Goal: Communication & Community: Ask a question

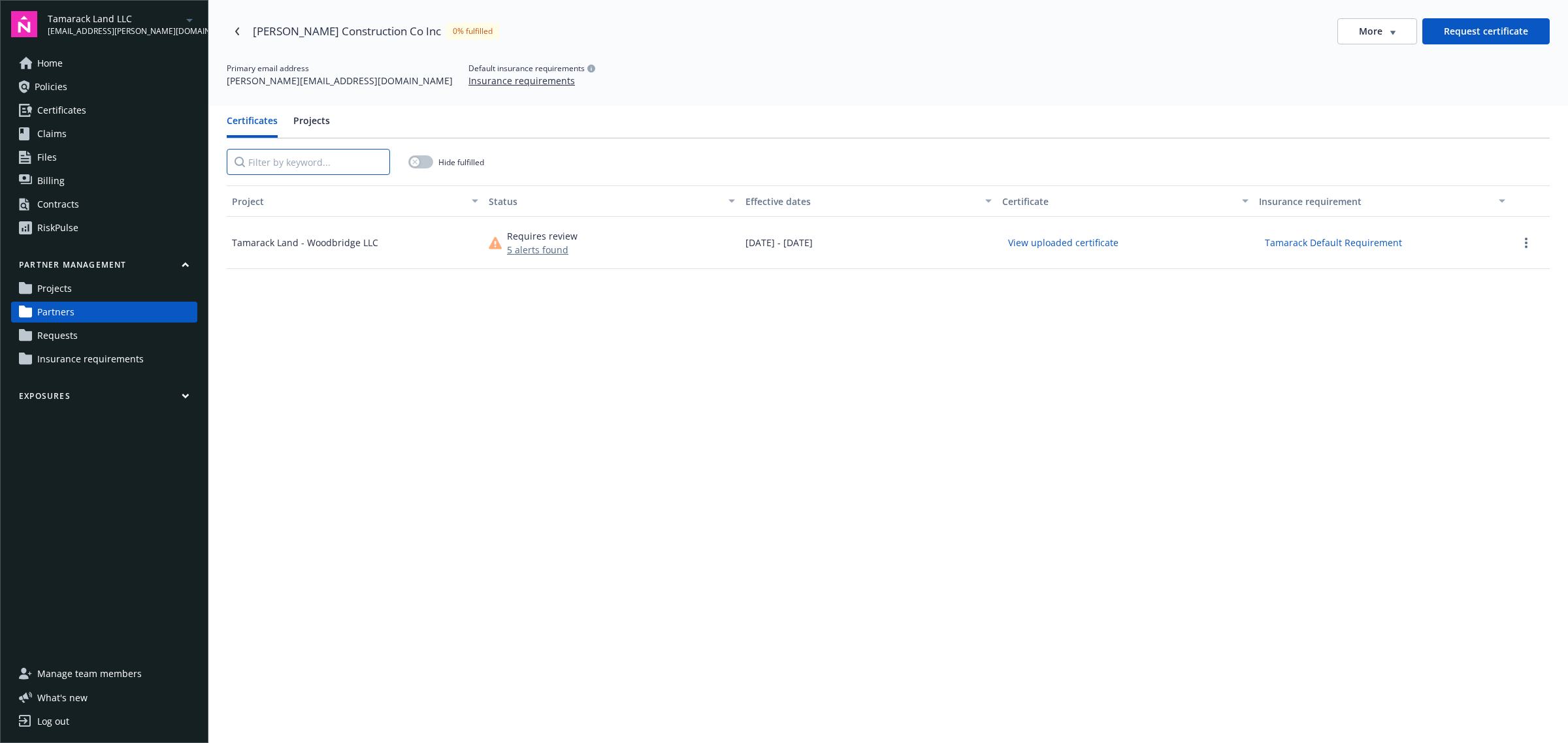
click at [282, 167] on input "Filter by keyword..." at bounding box center [308, 162] width 163 height 26
click at [121, 312] on link "Partners" at bounding box center [104, 312] width 186 height 21
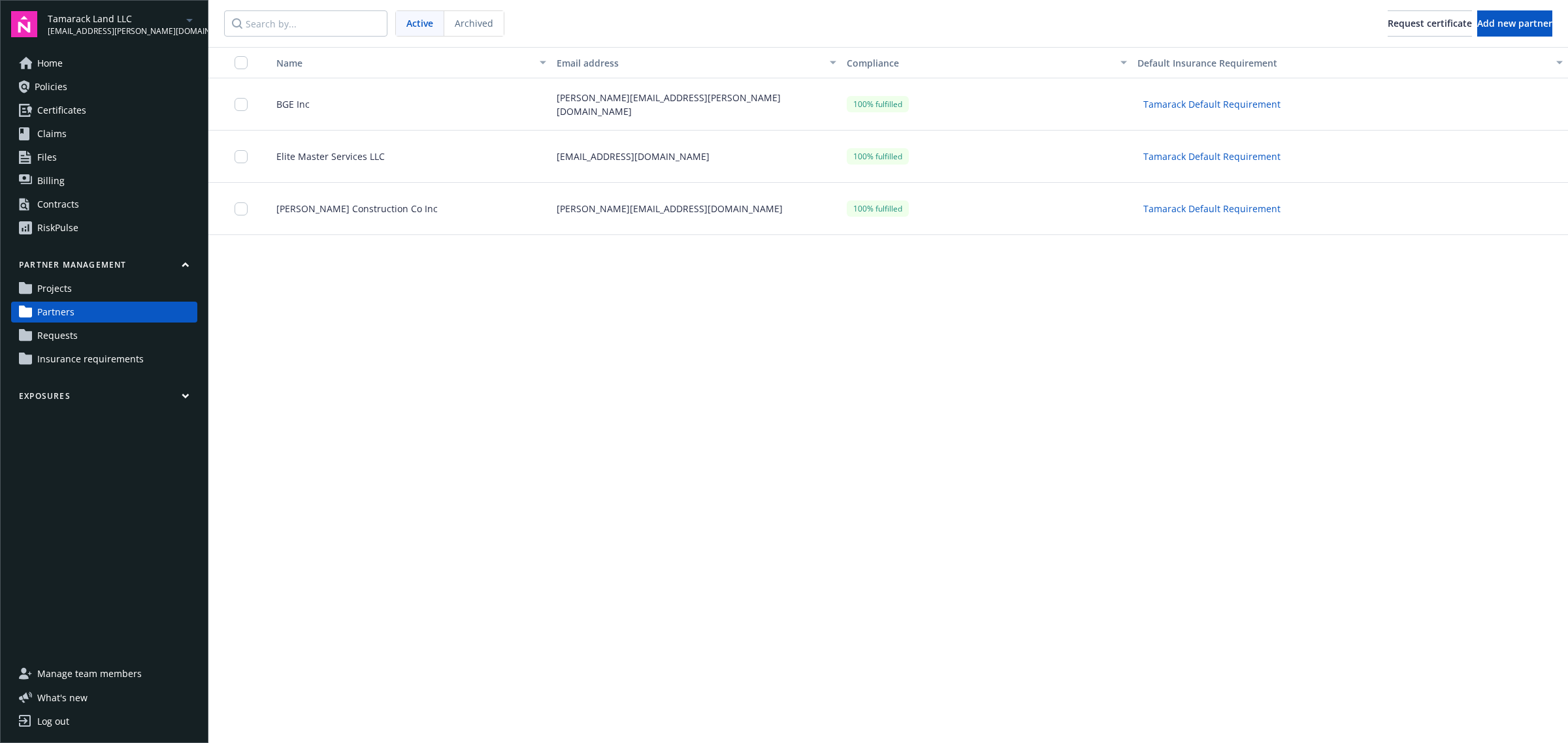
click at [174, 20] on div "Tamarack Land LLC [EMAIL_ADDRESS][PERSON_NAME][DOMAIN_NAME]" at bounding box center [123, 25] width 150 height 25
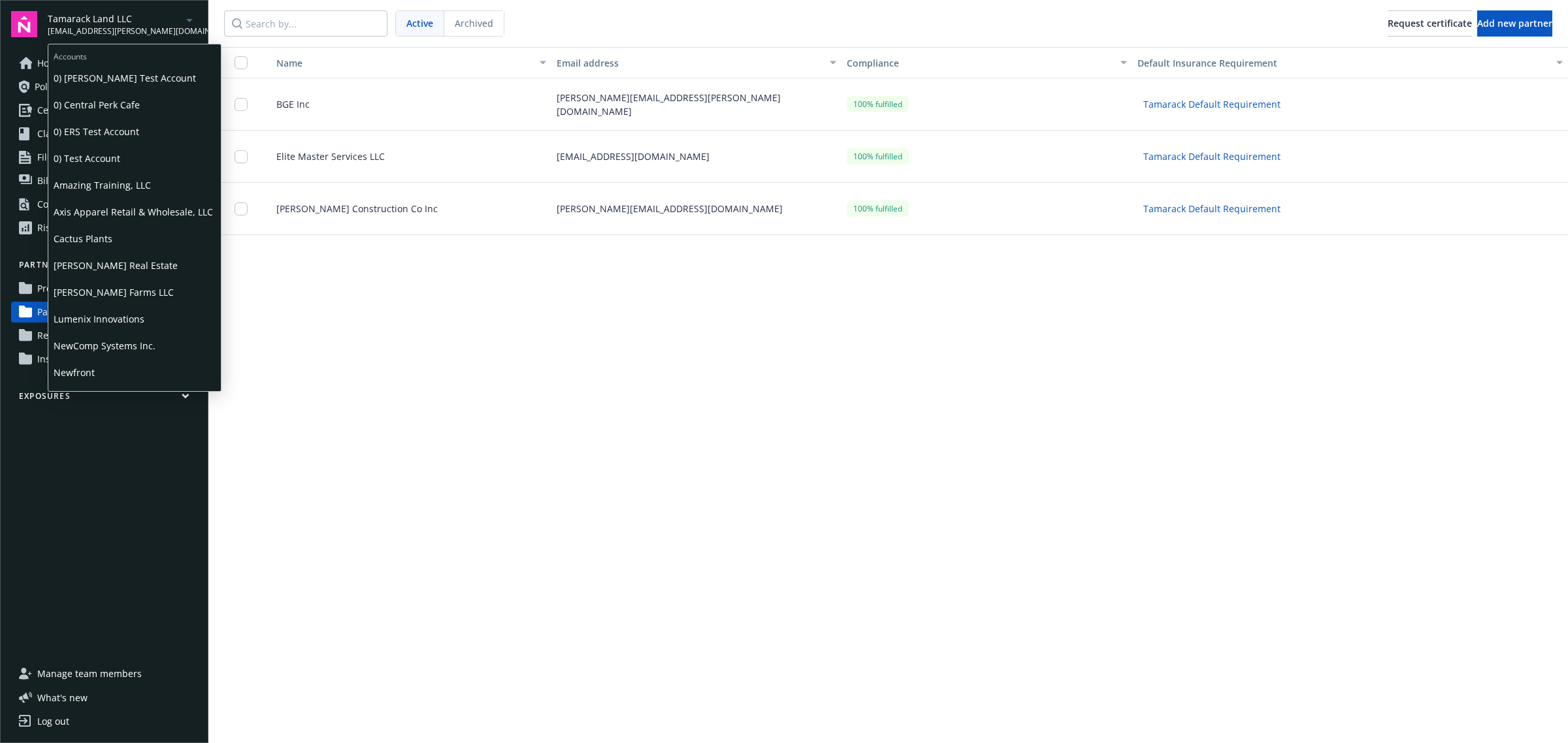
click at [141, 312] on span "Lumenix Innovations" at bounding box center [135, 319] width 162 height 27
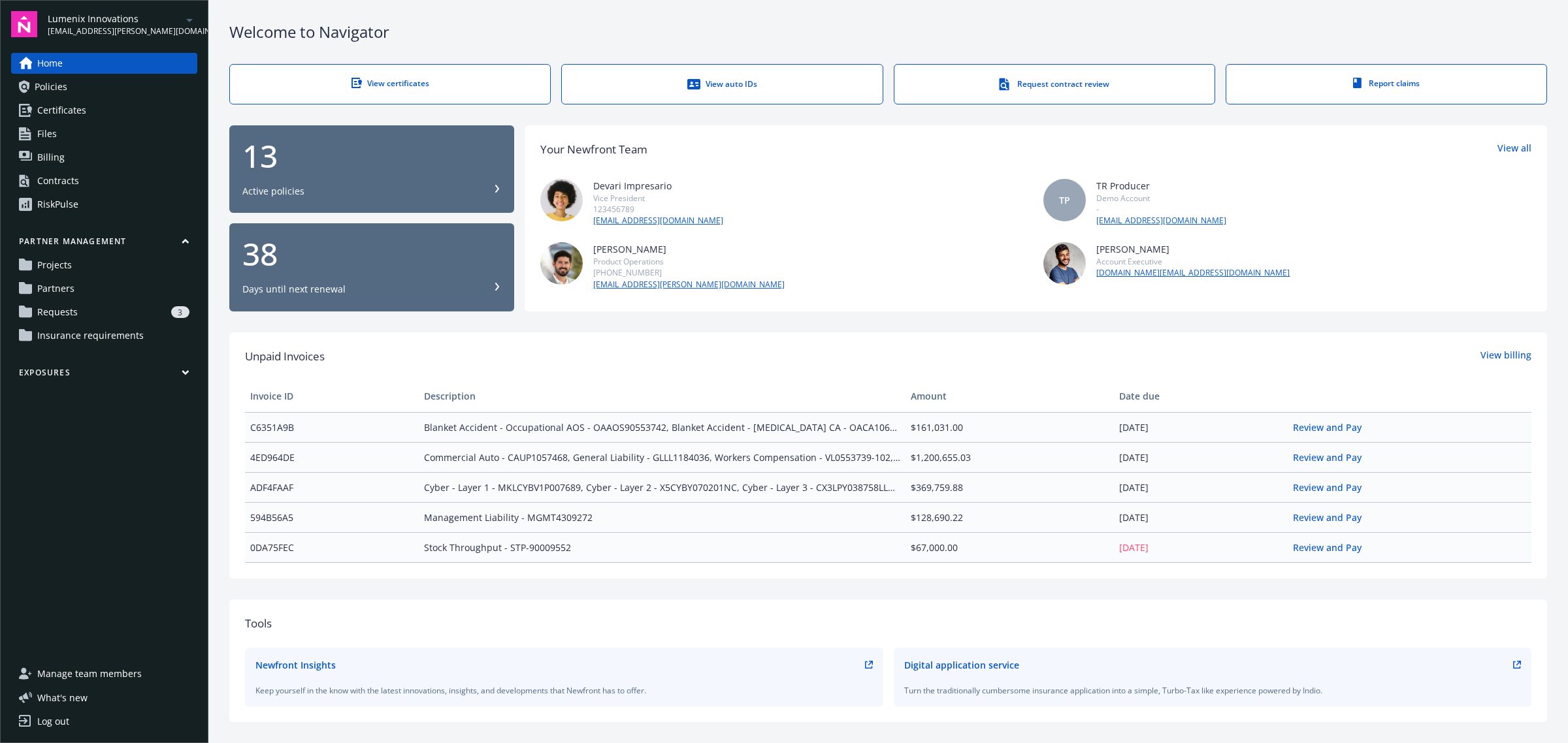
click at [70, 317] on span "Requests" at bounding box center [57, 312] width 40 height 21
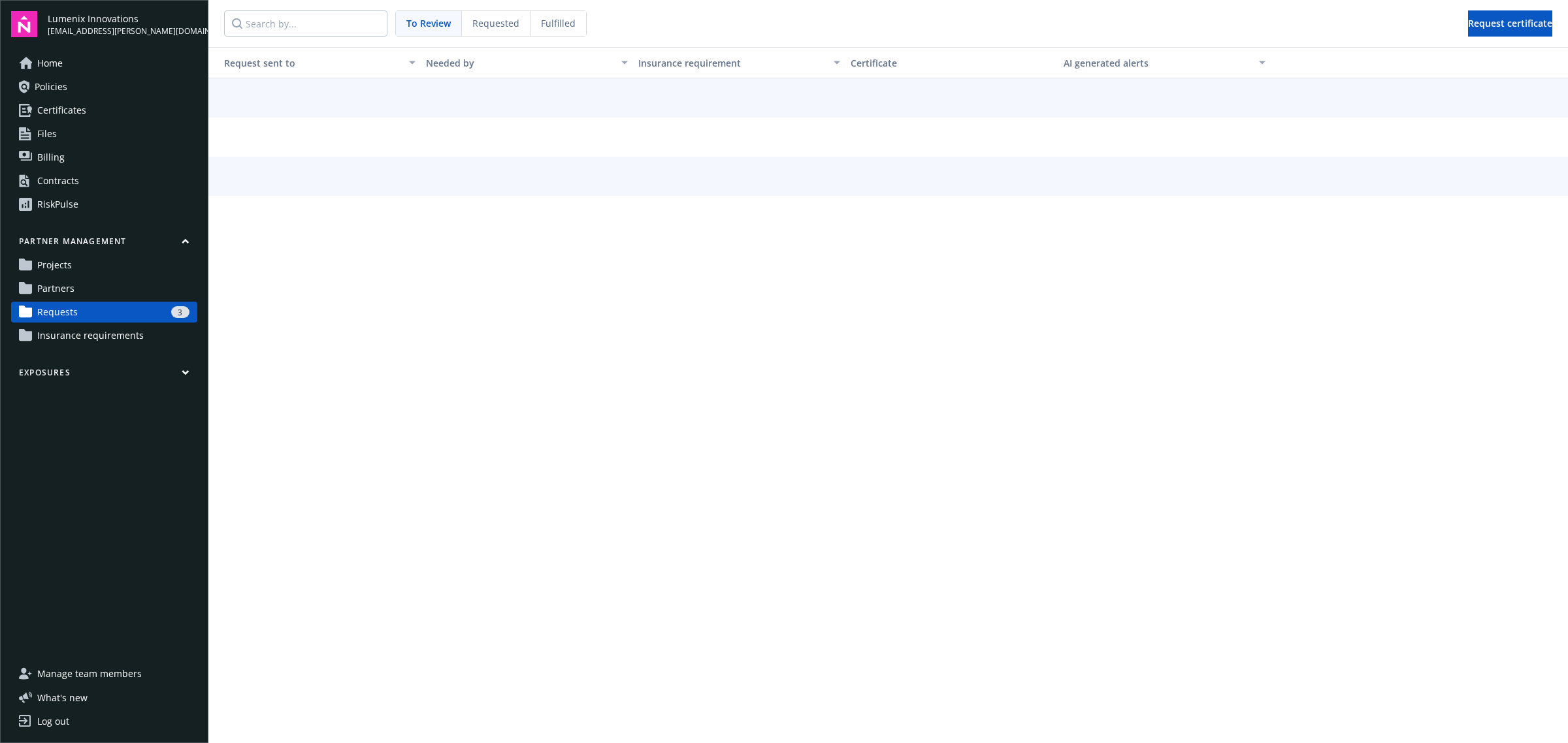
click at [72, 284] on span "Partners" at bounding box center [56, 289] width 37 height 21
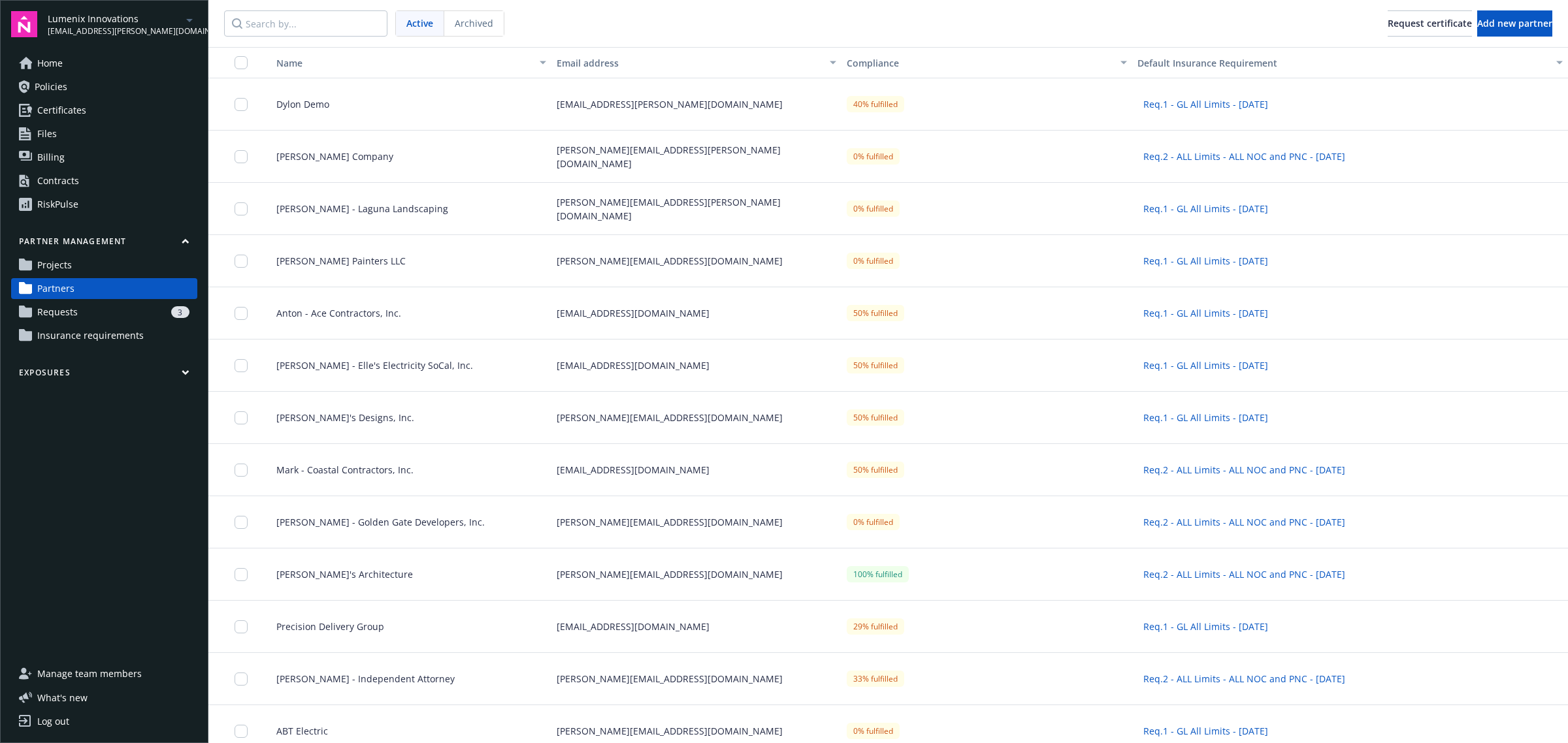
click at [294, 107] on span "Dylon Demo" at bounding box center [298, 104] width 64 height 14
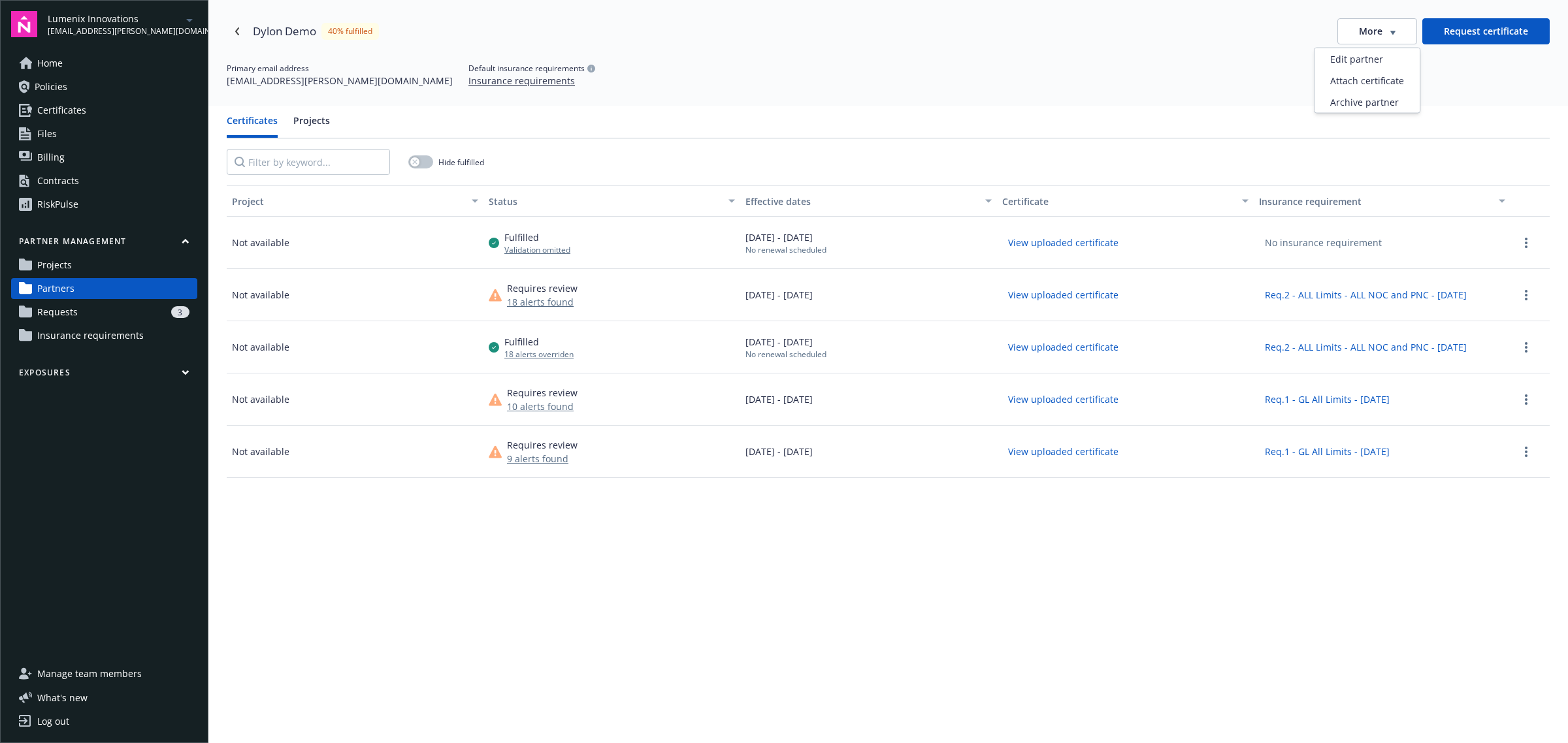
click at [1359, 30] on span "More" at bounding box center [1370, 31] width 23 height 13
click at [1366, 59] on div "Edit partner" at bounding box center [1367, 59] width 105 height 22
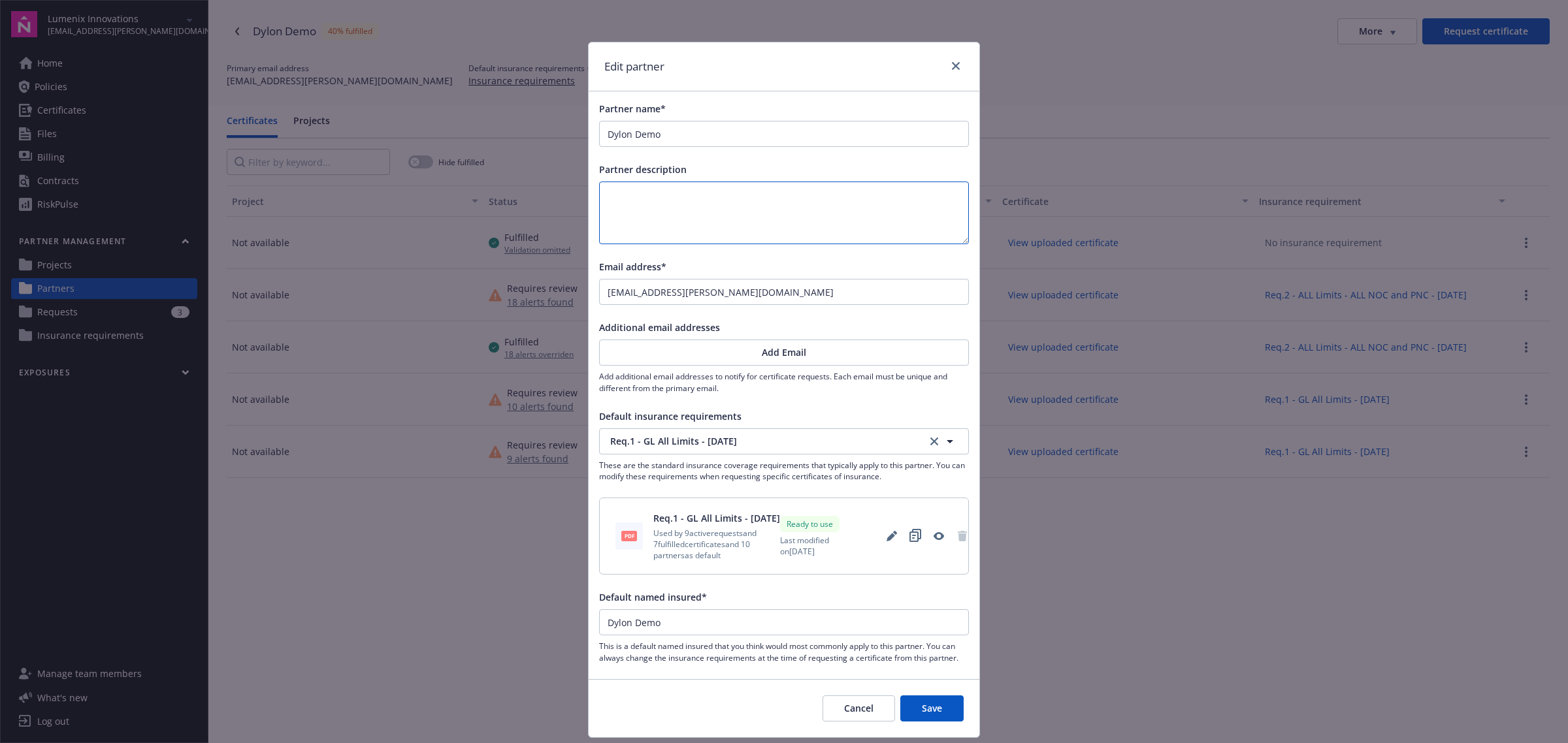
click at [662, 217] on textarea at bounding box center [784, 213] width 370 height 63
type textarea "customer number"
click at [687, 121] on input "Dylon Demo" at bounding box center [784, 133] width 369 height 25
type input "Dylon Demo"
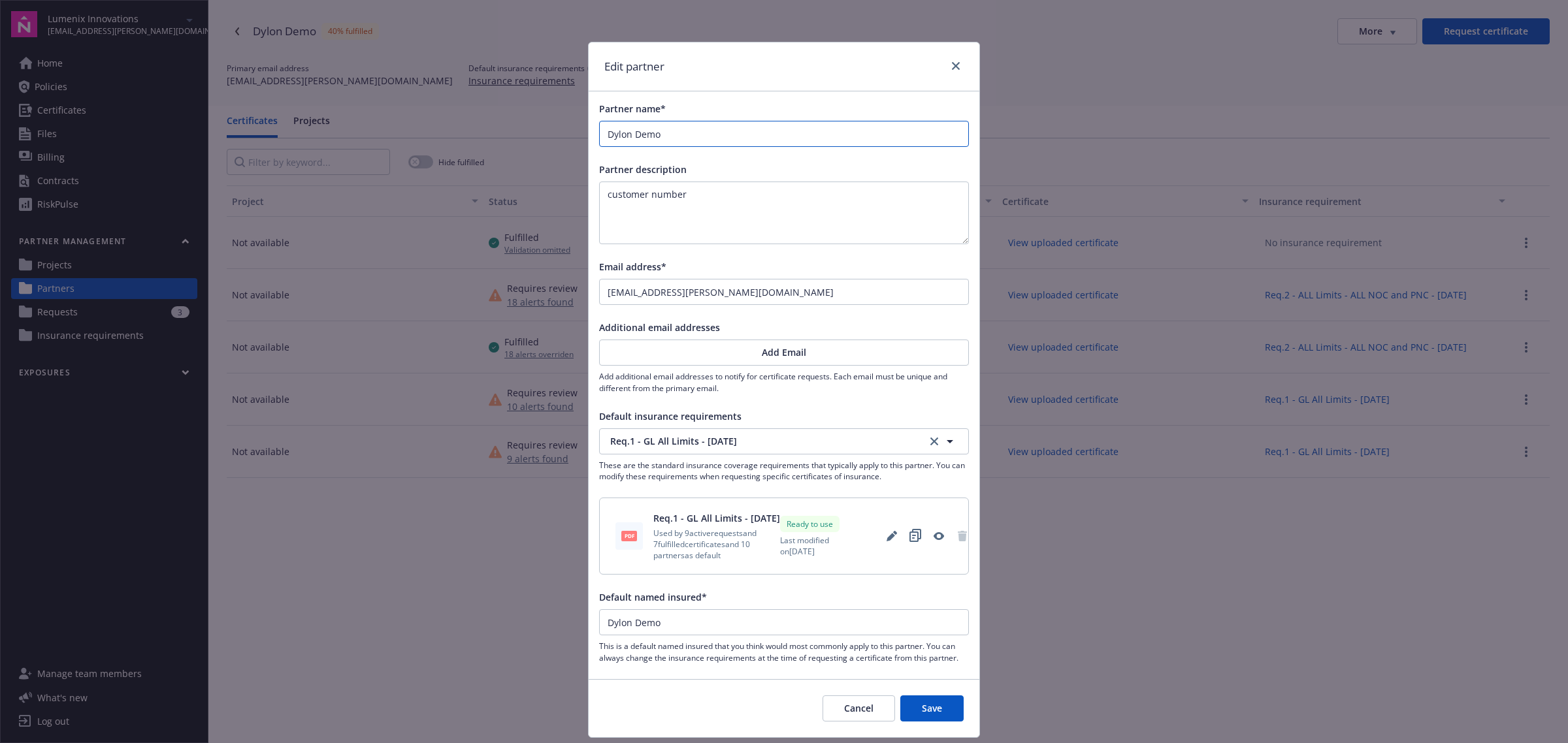
type input "Dylon Demo -"
type input "Dylon Demo - 1"
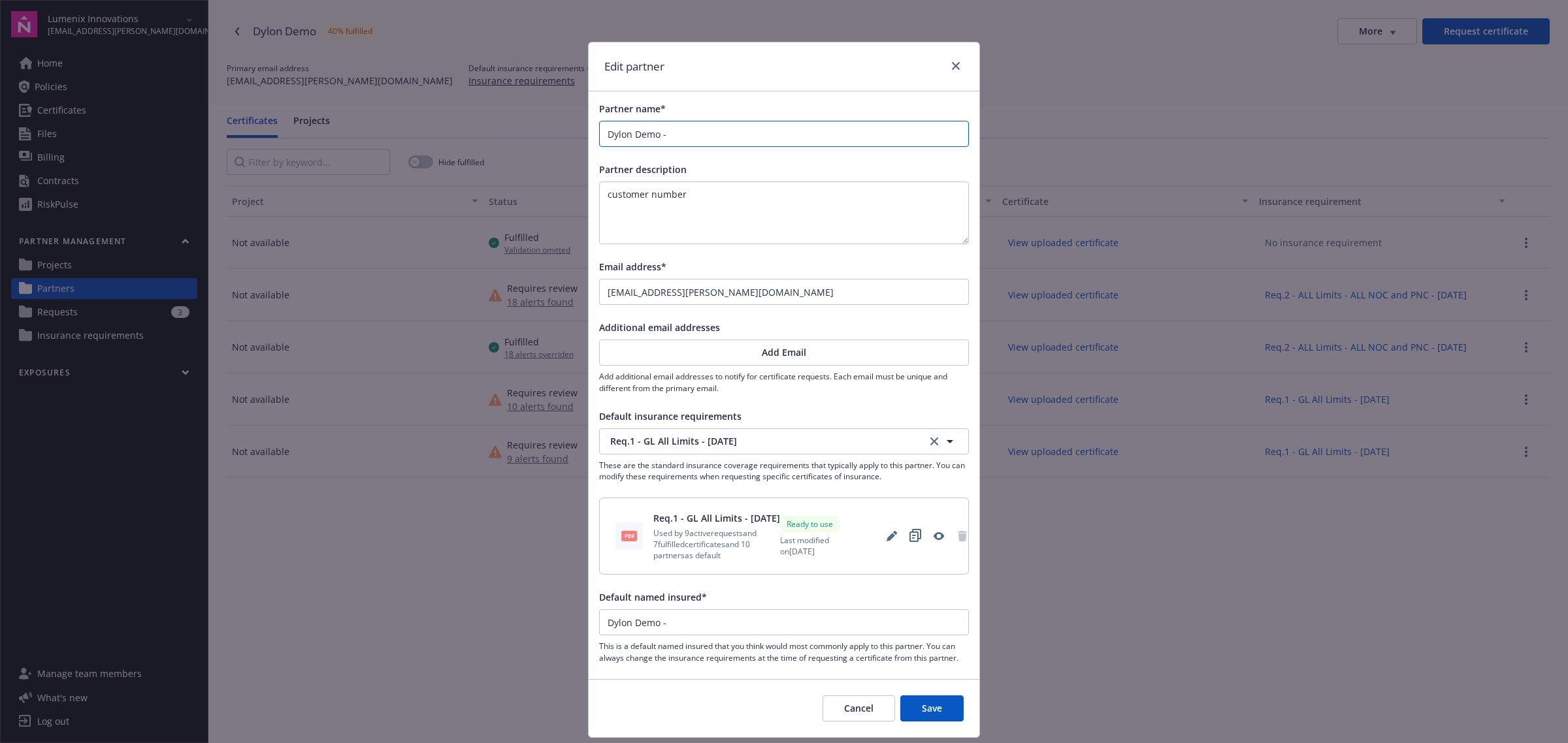
type input "Dylon Demo - 1"
type input "Dylon Demo - 12"
type input "Dylon Demo - 123"
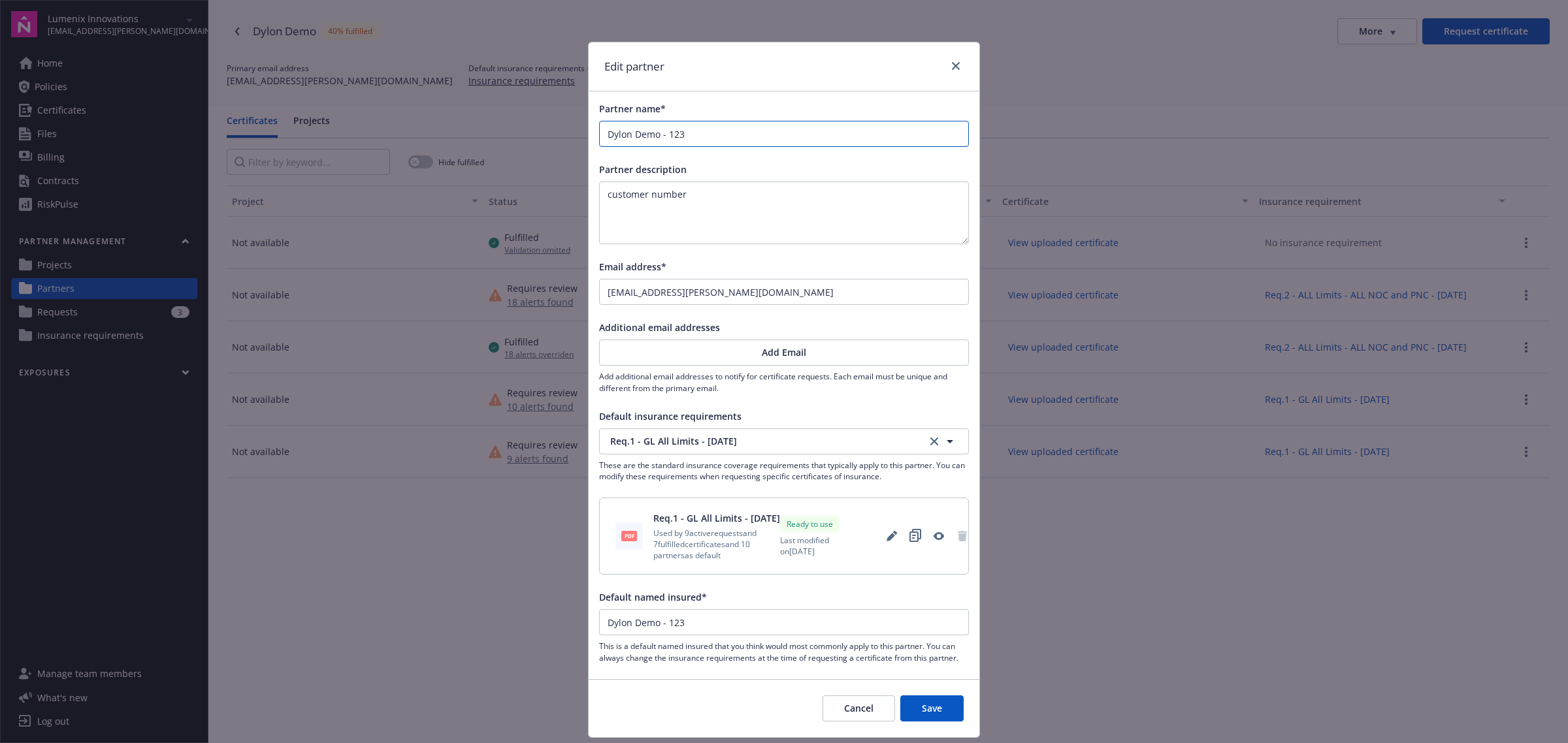
type input "Dylon Demo - 1234"
click at [711, 624] on div "Dylon Demo - 1234" at bounding box center [784, 622] width 370 height 26
click at [699, 614] on input "Dylon Demo - 1234" at bounding box center [784, 622] width 369 height 25
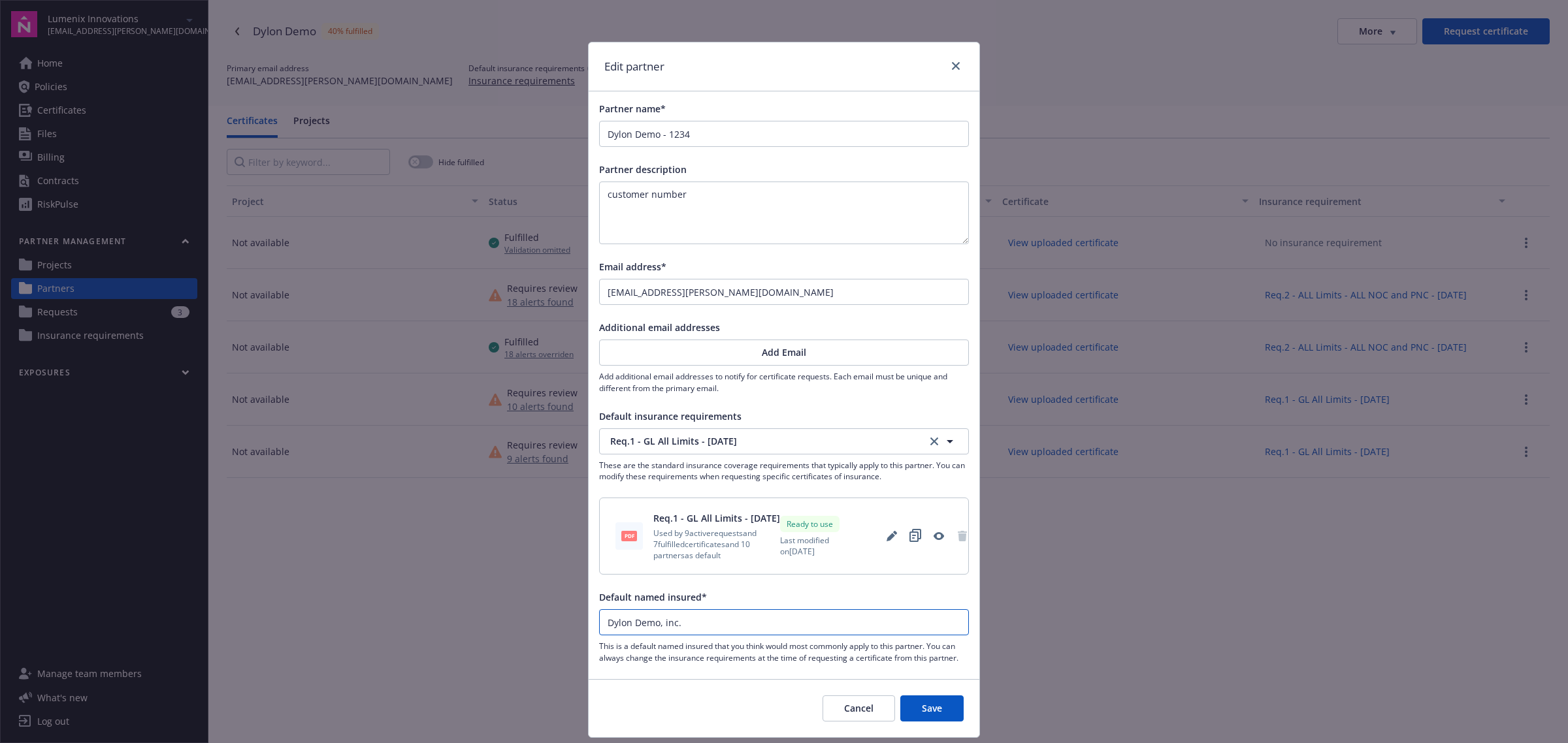
type input "Dylon Demo, inc."
click at [919, 695] on button "Save" at bounding box center [932, 708] width 64 height 26
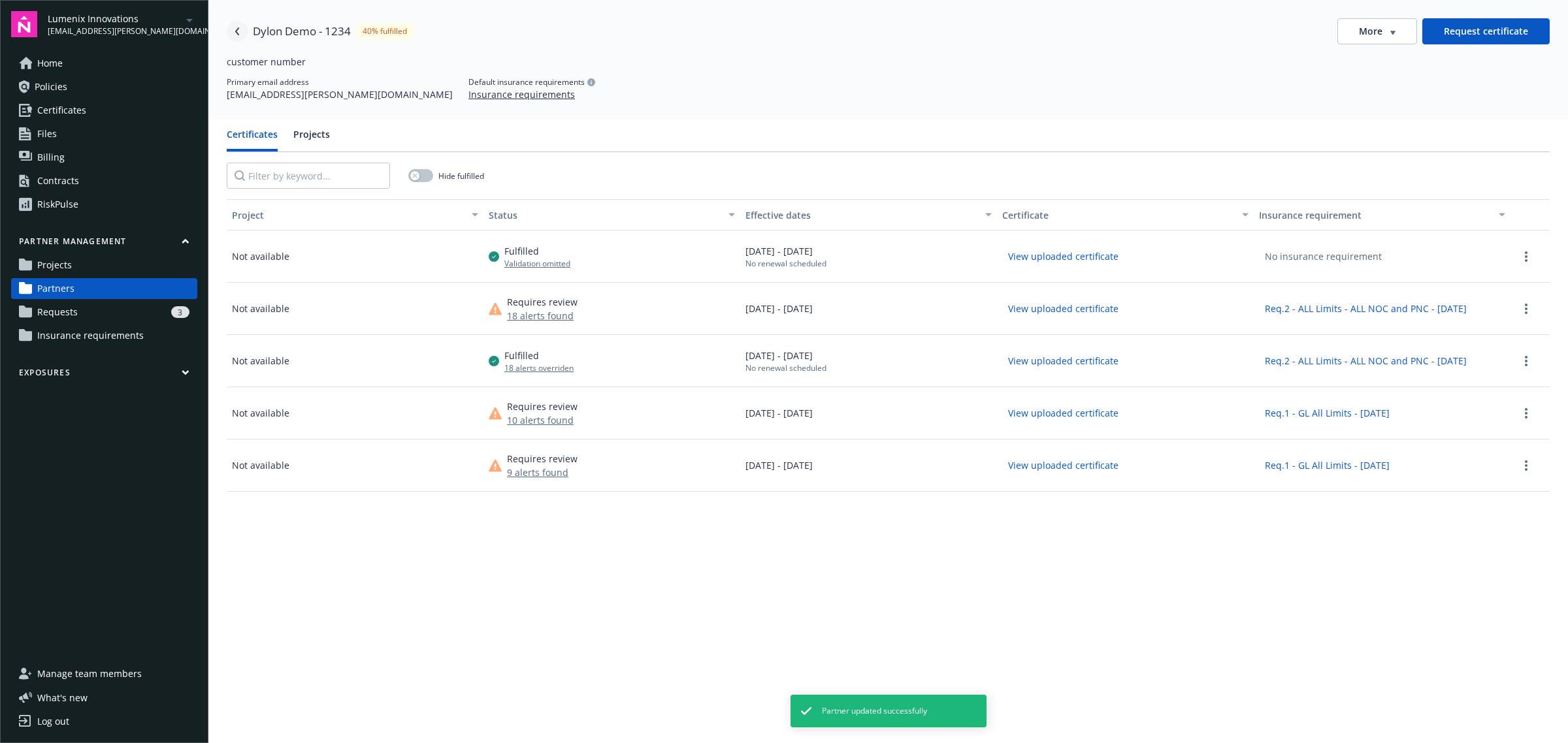
click at [237, 29] on icon "Navigate back" at bounding box center [237, 31] width 4 height 8
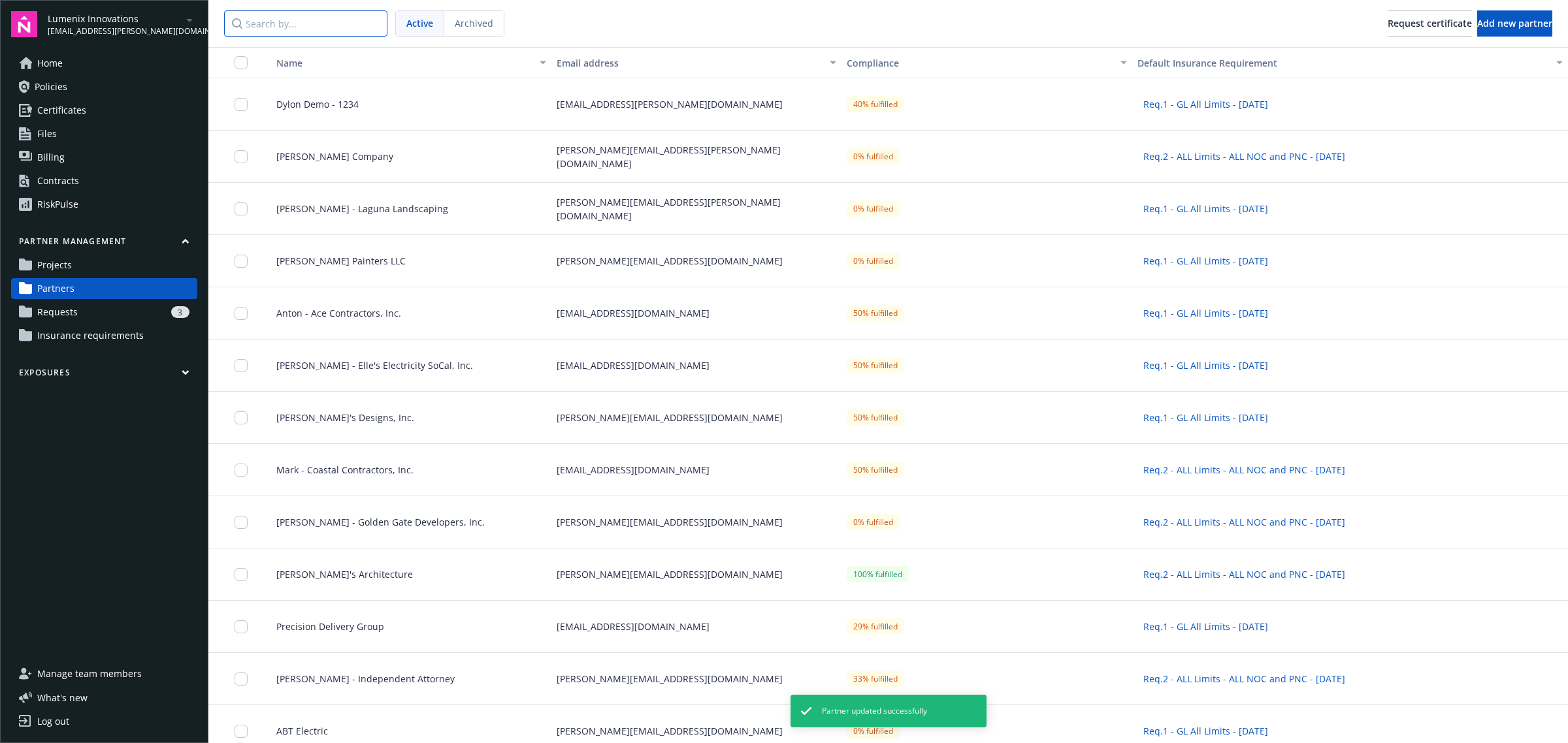
click at [331, 29] on input "Search by..." at bounding box center [306, 23] width 163 height 26
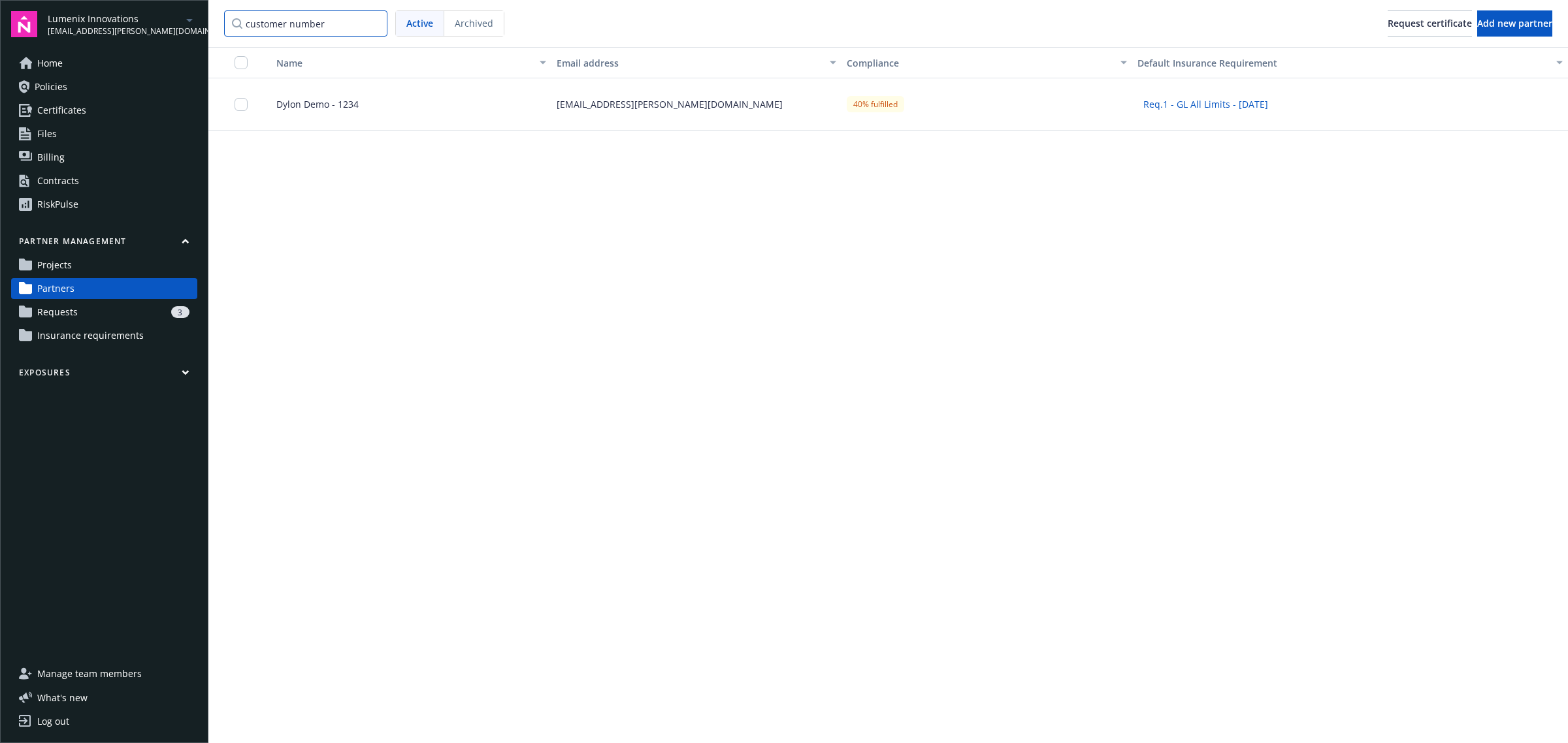
type input "customer number"
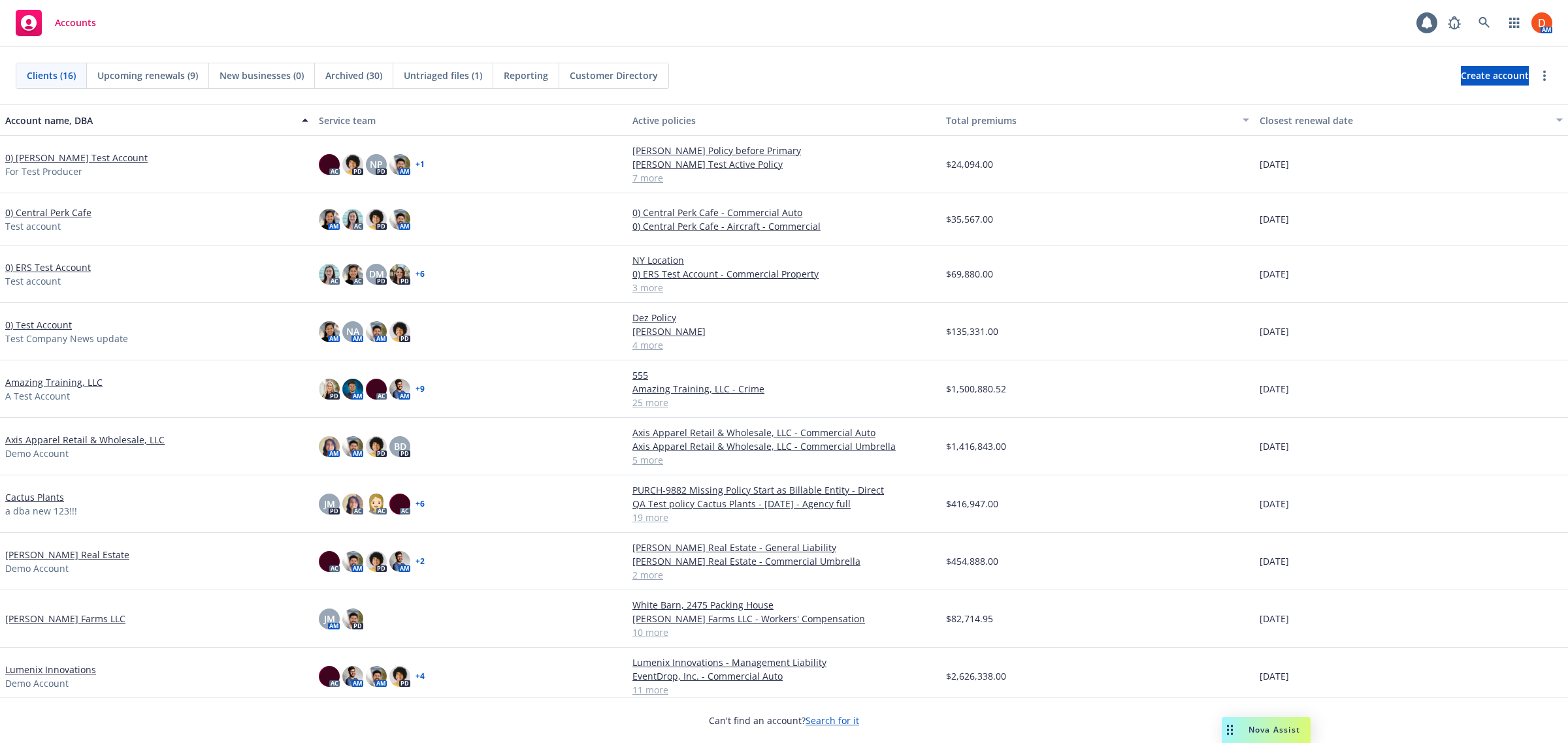
click at [1256, 738] on div "Nova Assist" at bounding box center [1266, 730] width 89 height 26
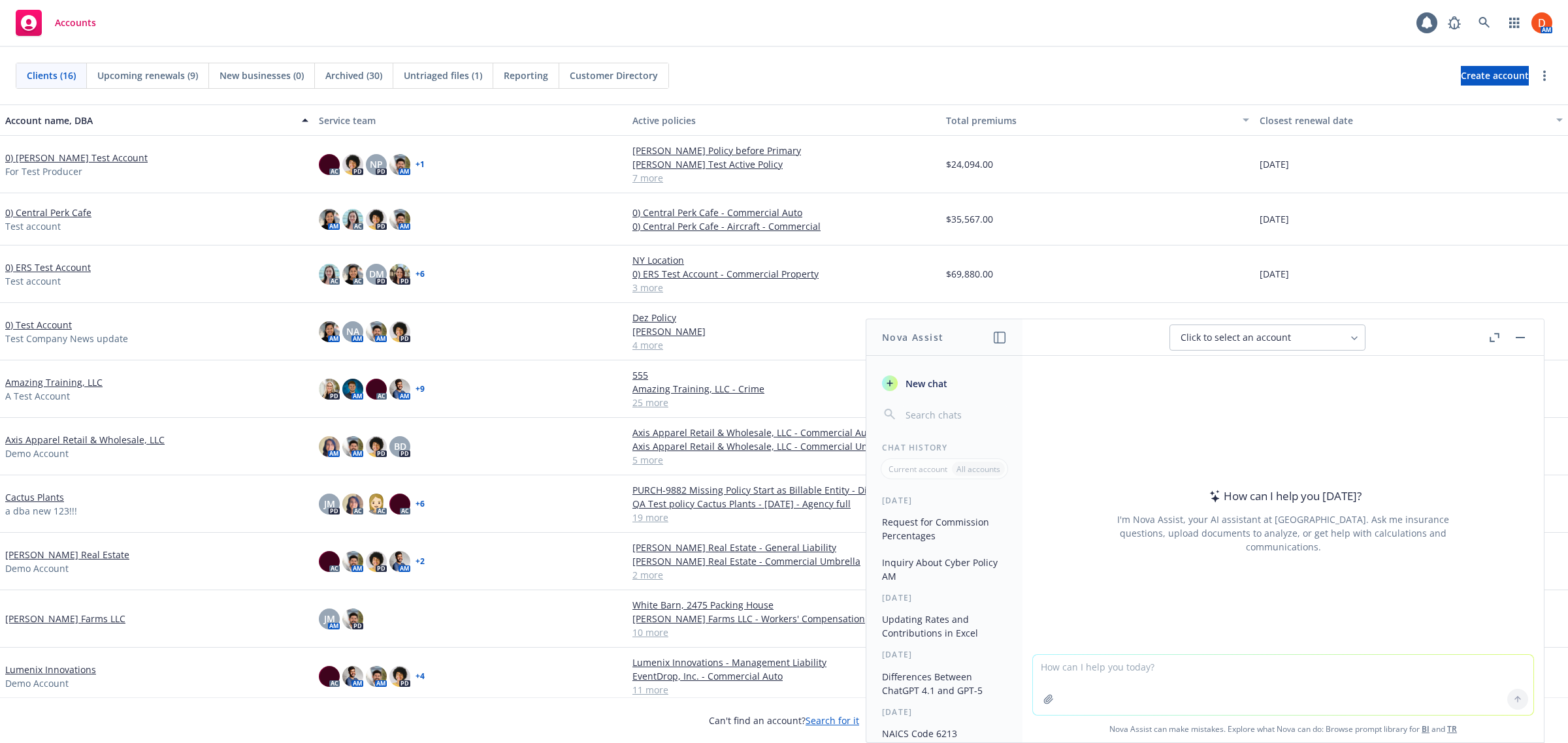
click at [1150, 677] on textarea at bounding box center [1283, 685] width 501 height 60
type textarea "v"
click at [1191, 665] on textarea "can you tell me the total revenue for Giusti Farms LLC?" at bounding box center [1283, 684] width 501 height 62
type textarea "can you tell me the total revenue for the account: Giusti Farms LLC?"
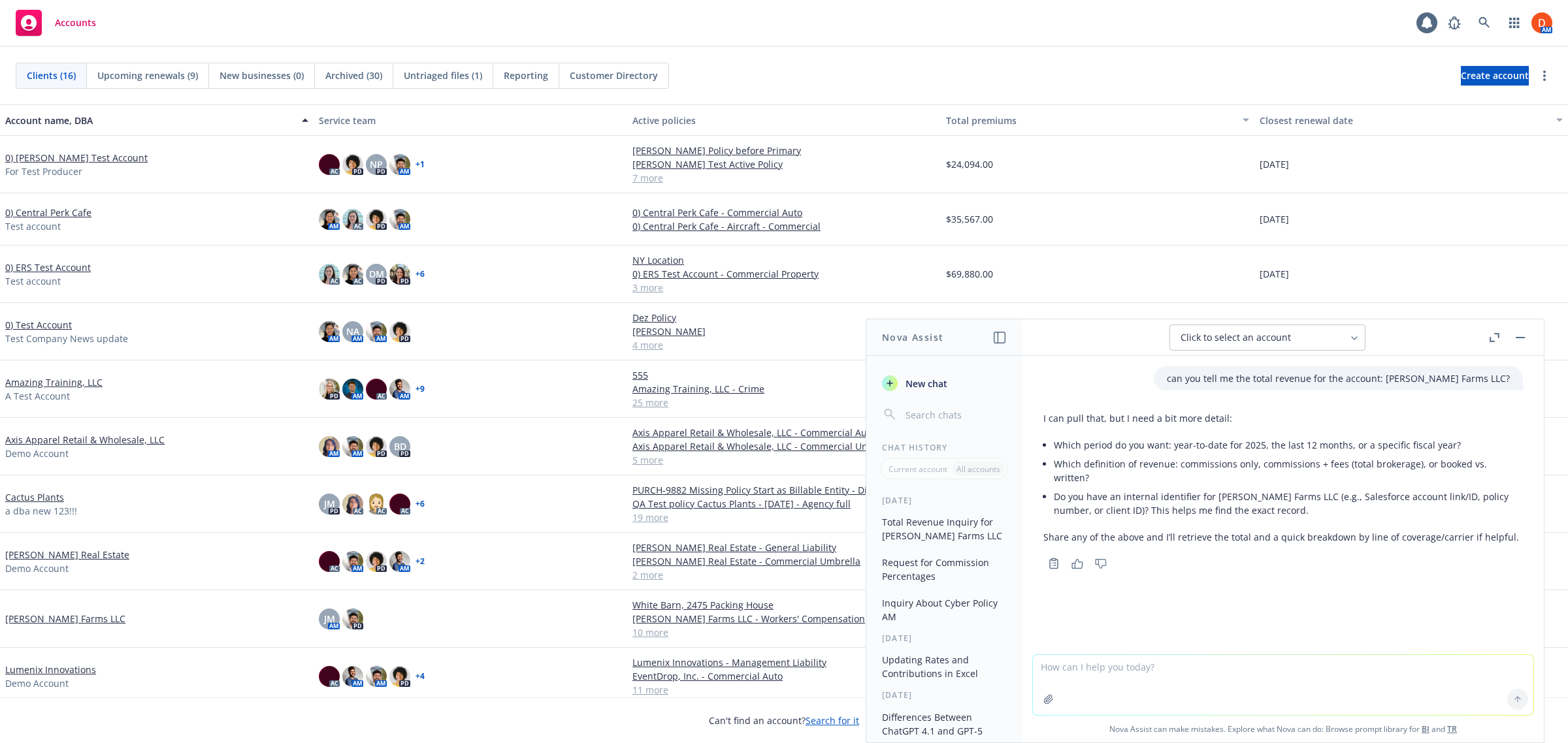
click at [1340, 341] on button "Click to select an account" at bounding box center [1268, 337] width 196 height 26
click at [1315, 380] on input "search" at bounding box center [1276, 372] width 164 height 25
type input "instabase"
click at [1278, 422] on div "Instabase, Inc. BI" at bounding box center [1268, 428] width 179 height 14
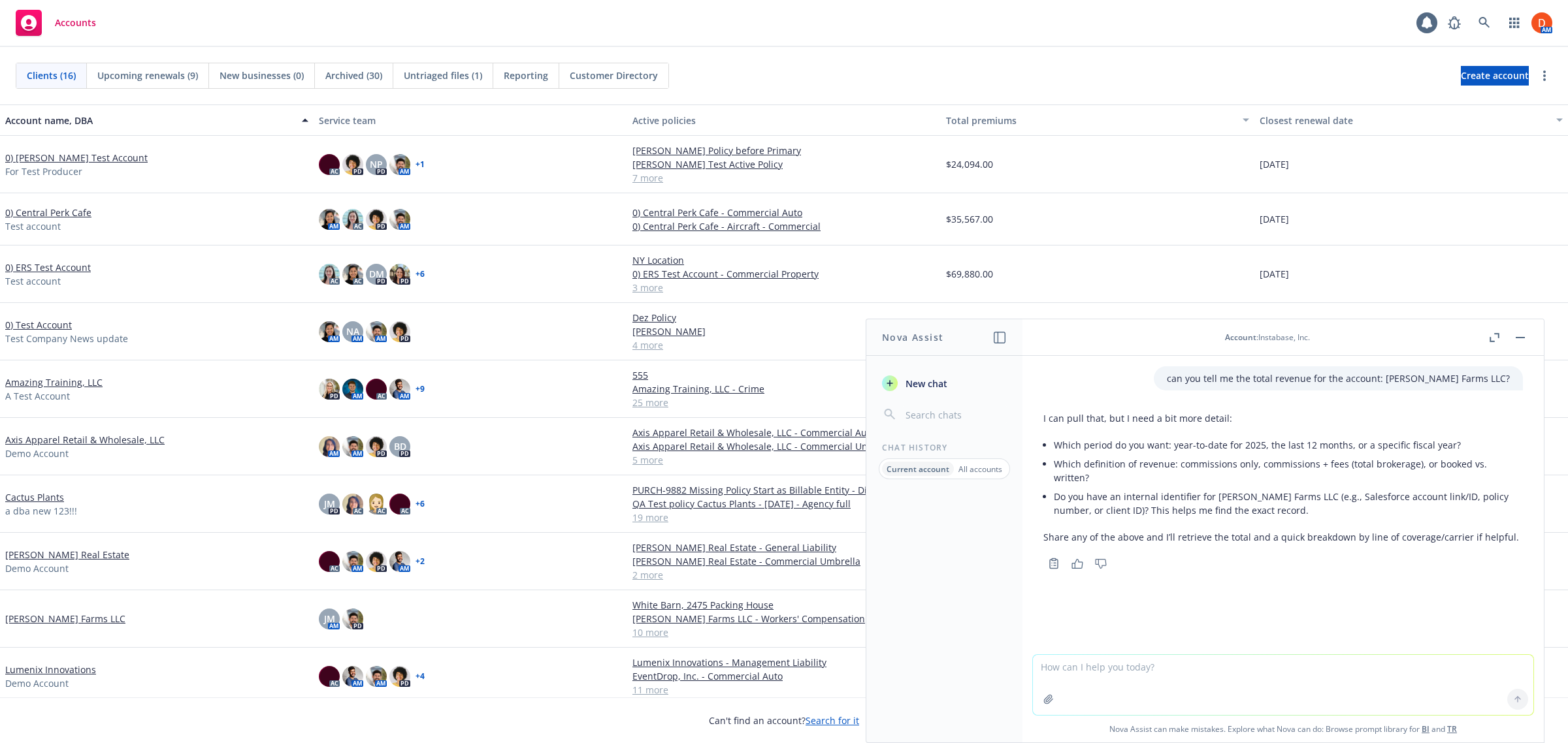
click at [1327, 340] on div "Account : Instabase, Inc." at bounding box center [1268, 337] width 438 height 11
click at [1278, 331] on header "Account : Instabase, Inc." at bounding box center [1283, 337] width 521 height 36
click at [1326, 338] on div "Account : Instabase, Inc." at bounding box center [1268, 337] width 438 height 11
click at [1310, 338] on div "Account : Instabase, Inc." at bounding box center [1268, 337] width 85 height 11
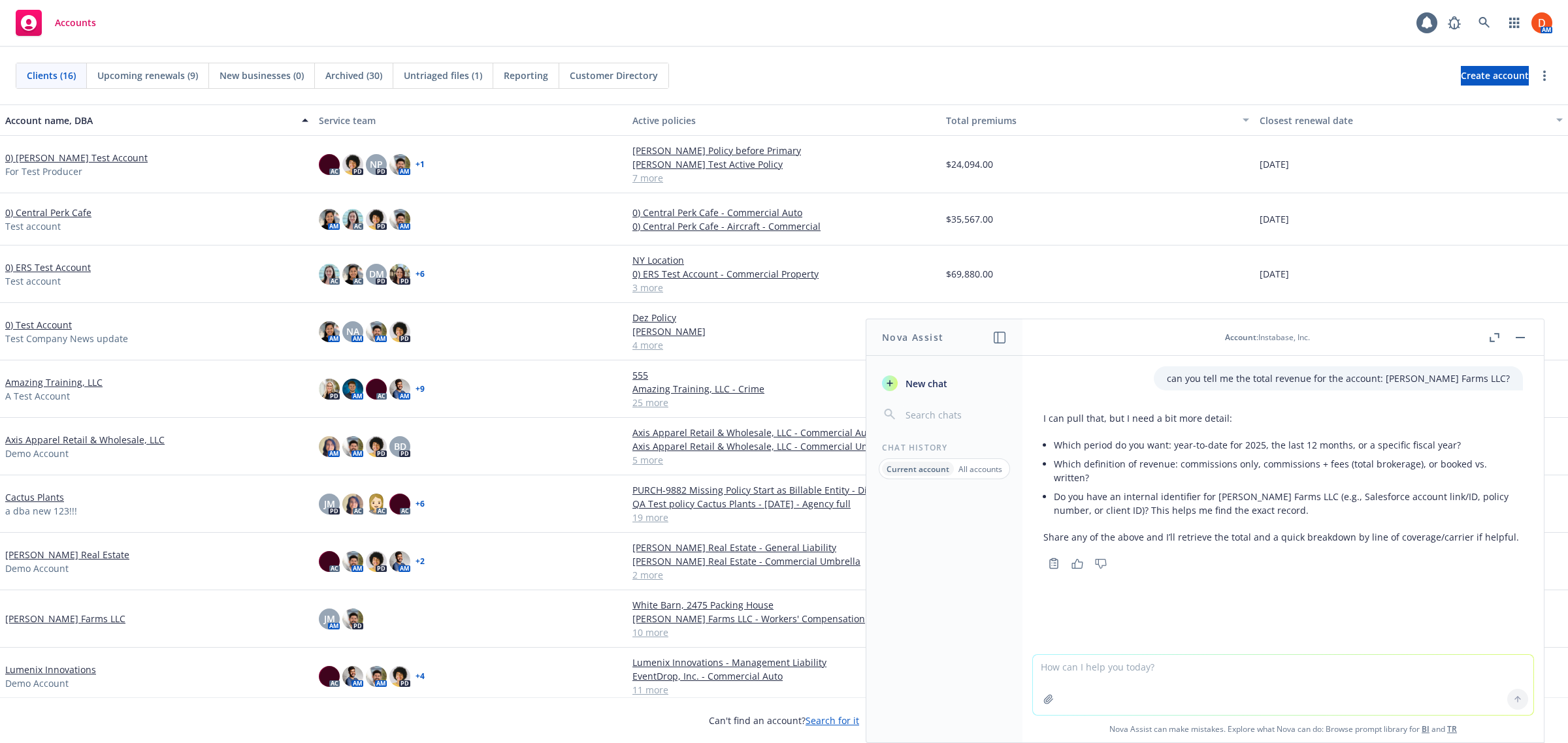
click at [922, 383] on span "New chat" at bounding box center [925, 384] width 44 height 14
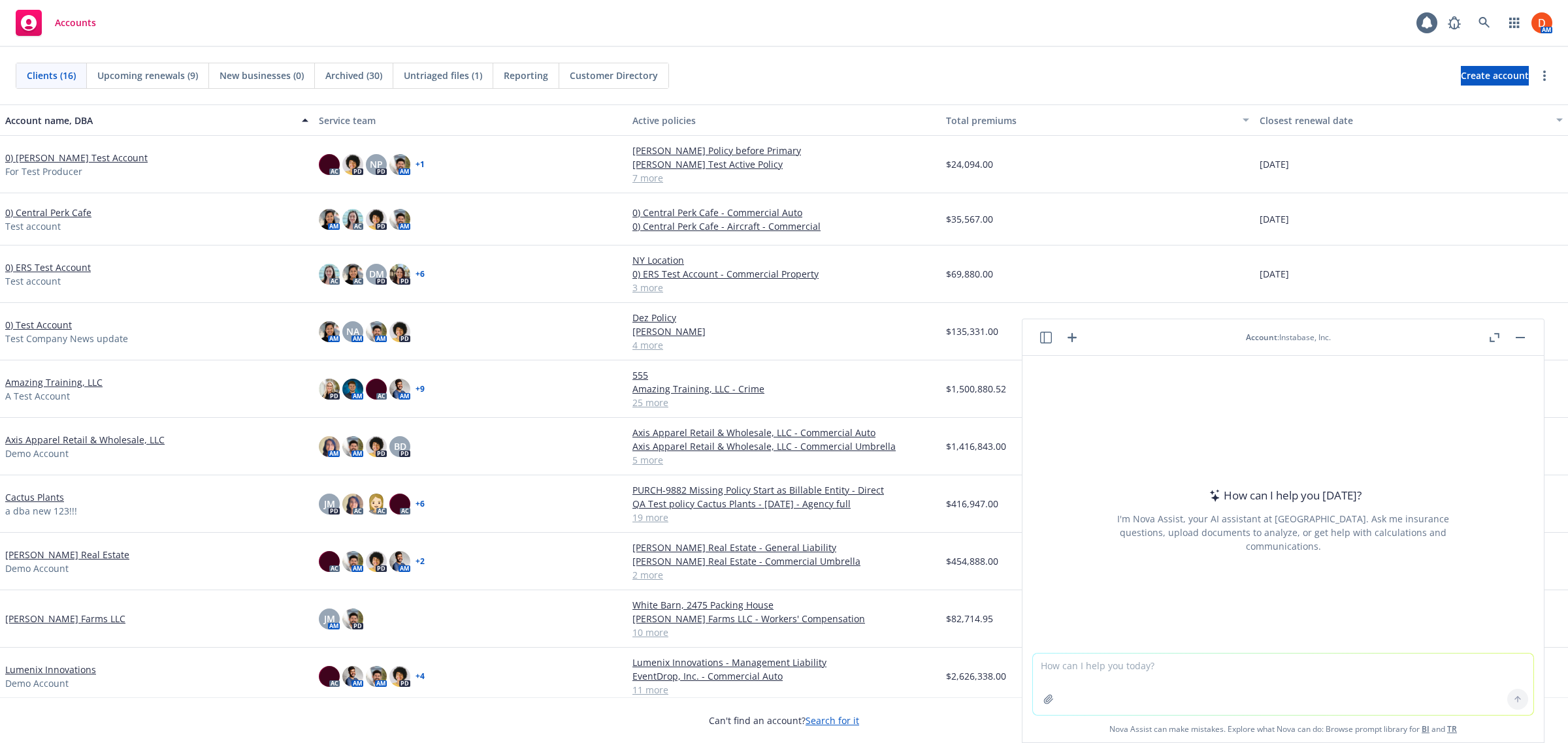
click at [1335, 343] on header "Account : Instabase, Inc." at bounding box center [1283, 337] width 521 height 36
click at [1046, 340] on icon "button" at bounding box center [1046, 338] width 12 height 12
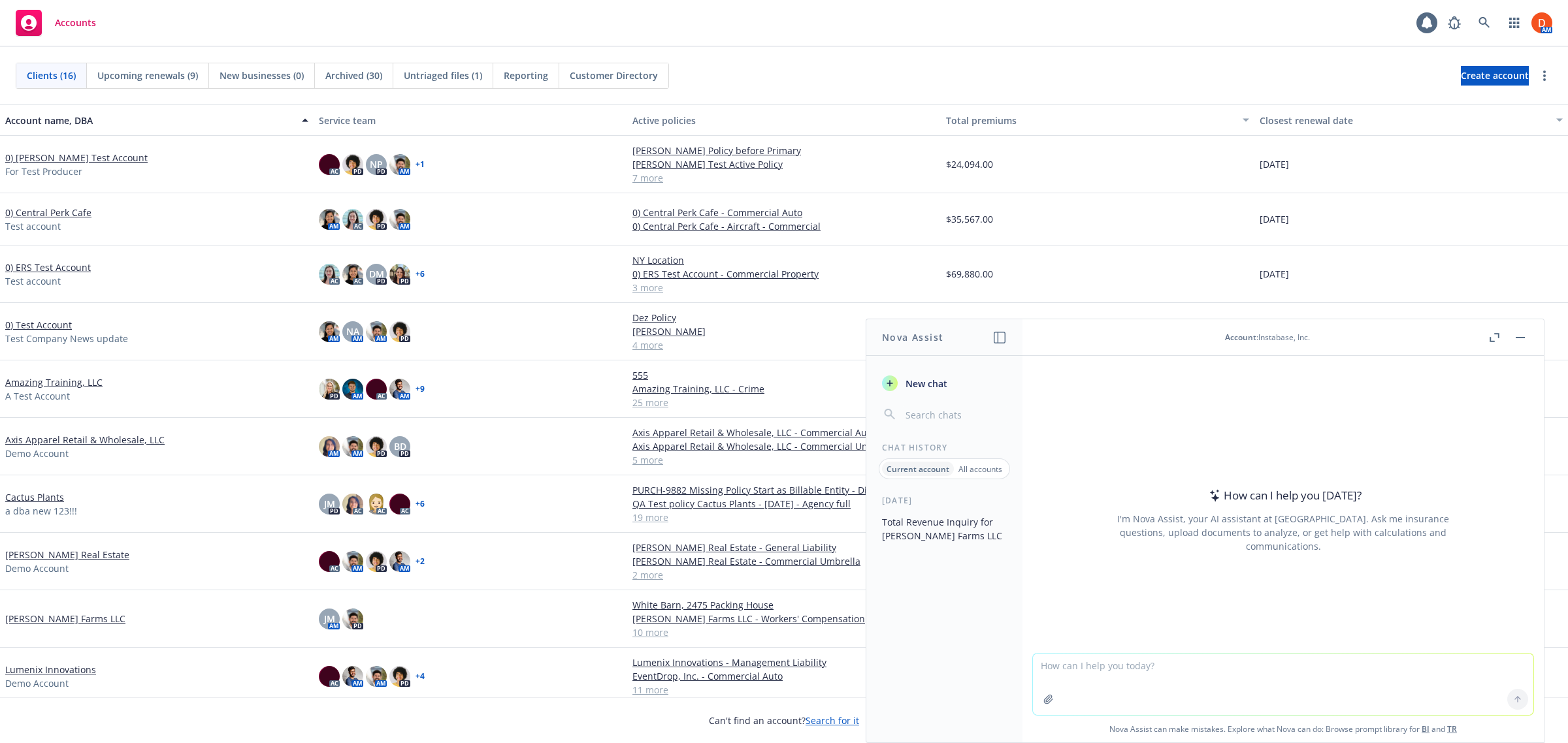
click at [1282, 340] on div "Account : Instabase, Inc." at bounding box center [1268, 337] width 85 height 11
click at [1315, 337] on div "Account : Instabase, Inc." at bounding box center [1268, 337] width 438 height 11
click at [959, 604] on div "Today Total Revenue Inquiry for Giusti Farms LLC" at bounding box center [945, 618] width 156 height 247
click at [995, 472] on p "All accounts" at bounding box center [981, 469] width 44 height 11
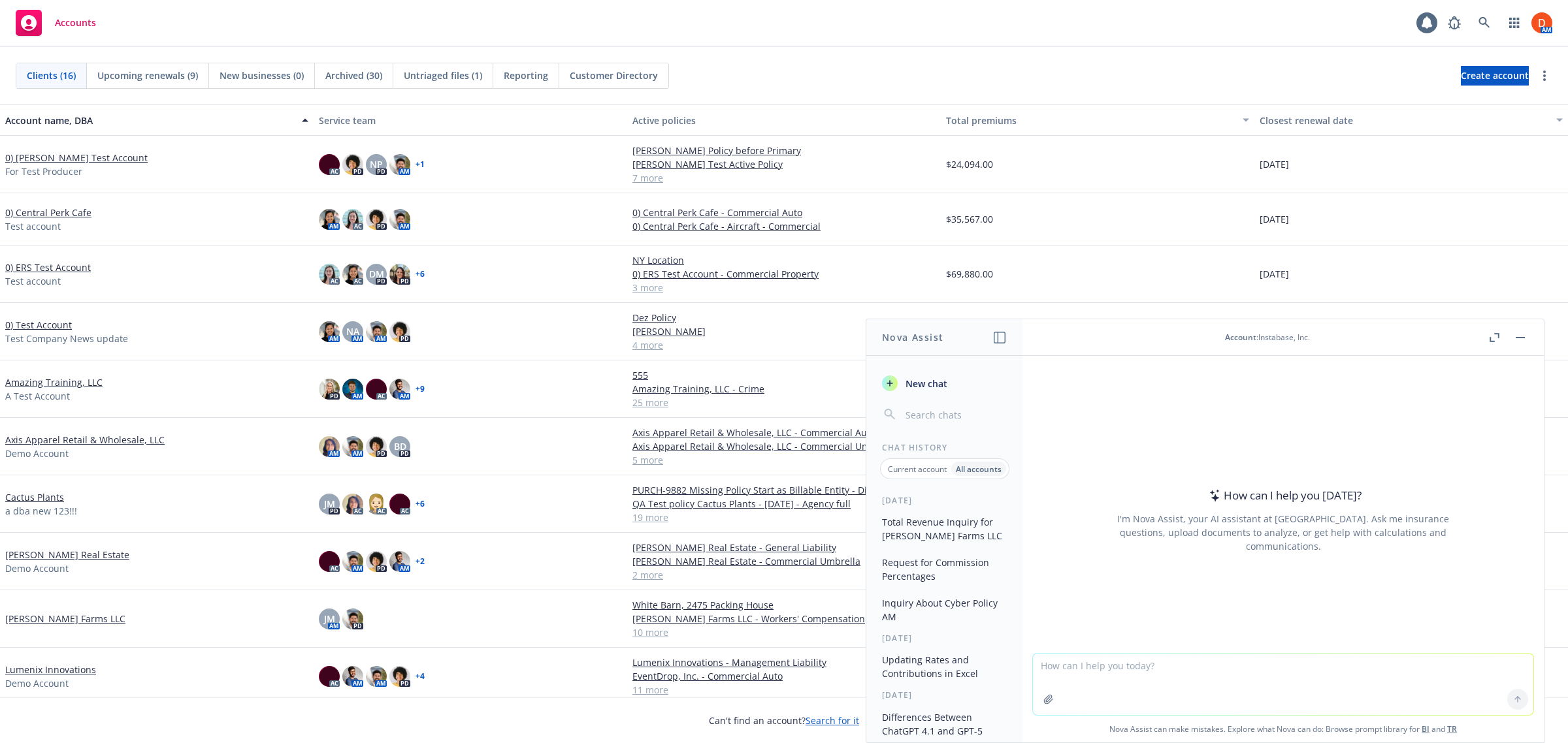
click at [961, 420] on input "button" at bounding box center [955, 415] width 104 height 19
click at [935, 387] on span "New chat" at bounding box center [925, 384] width 44 height 14
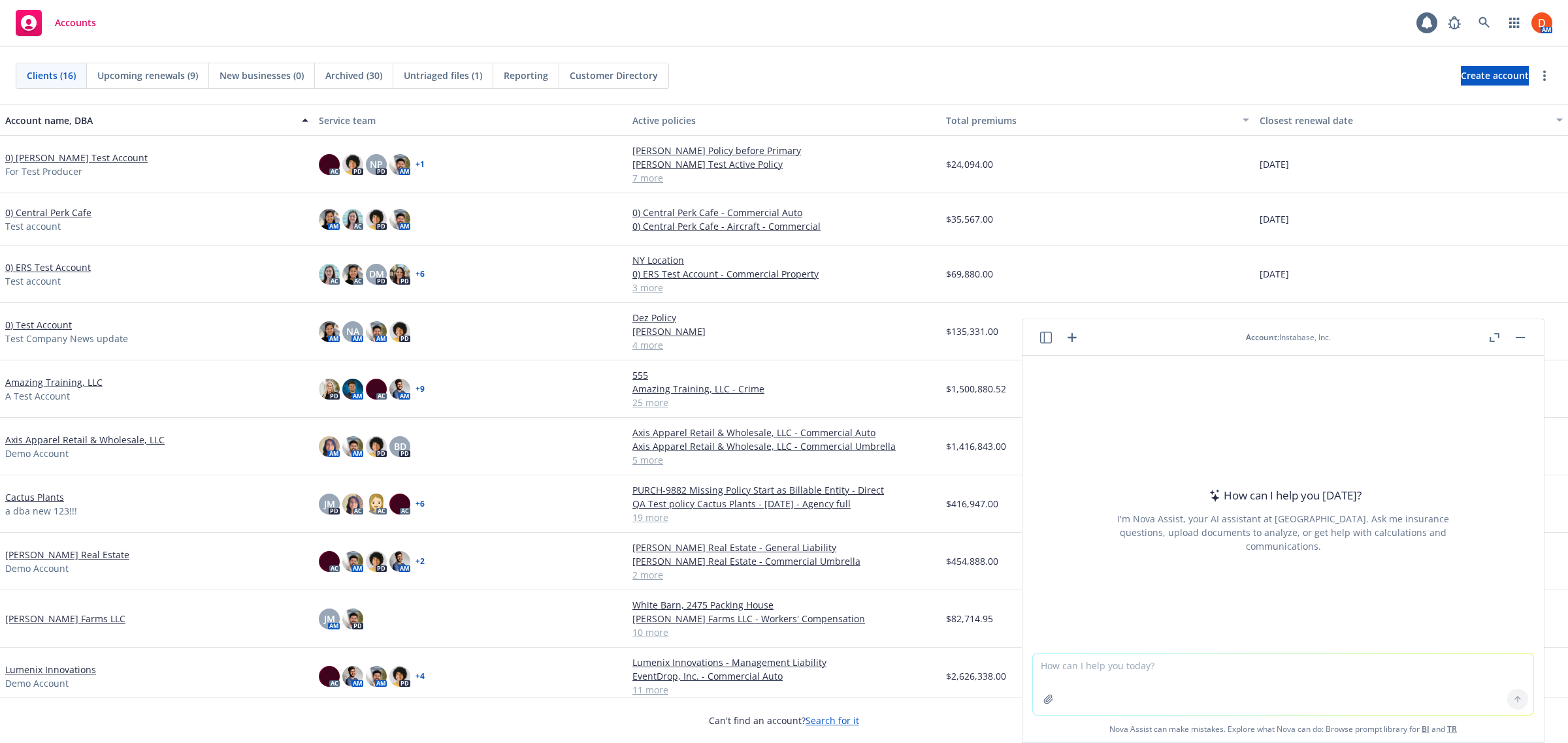
drag, startPoint x: 1255, startPoint y: 331, endPoint x: 1278, endPoint y: 341, distance: 25.1
click at [1256, 331] on header "Account : Instabase, Inc." at bounding box center [1283, 337] width 521 height 36
click at [1281, 341] on div "Account : Instabase, Inc." at bounding box center [1288, 337] width 85 height 11
click at [1246, 341] on span "Account" at bounding box center [1261, 337] width 31 height 11
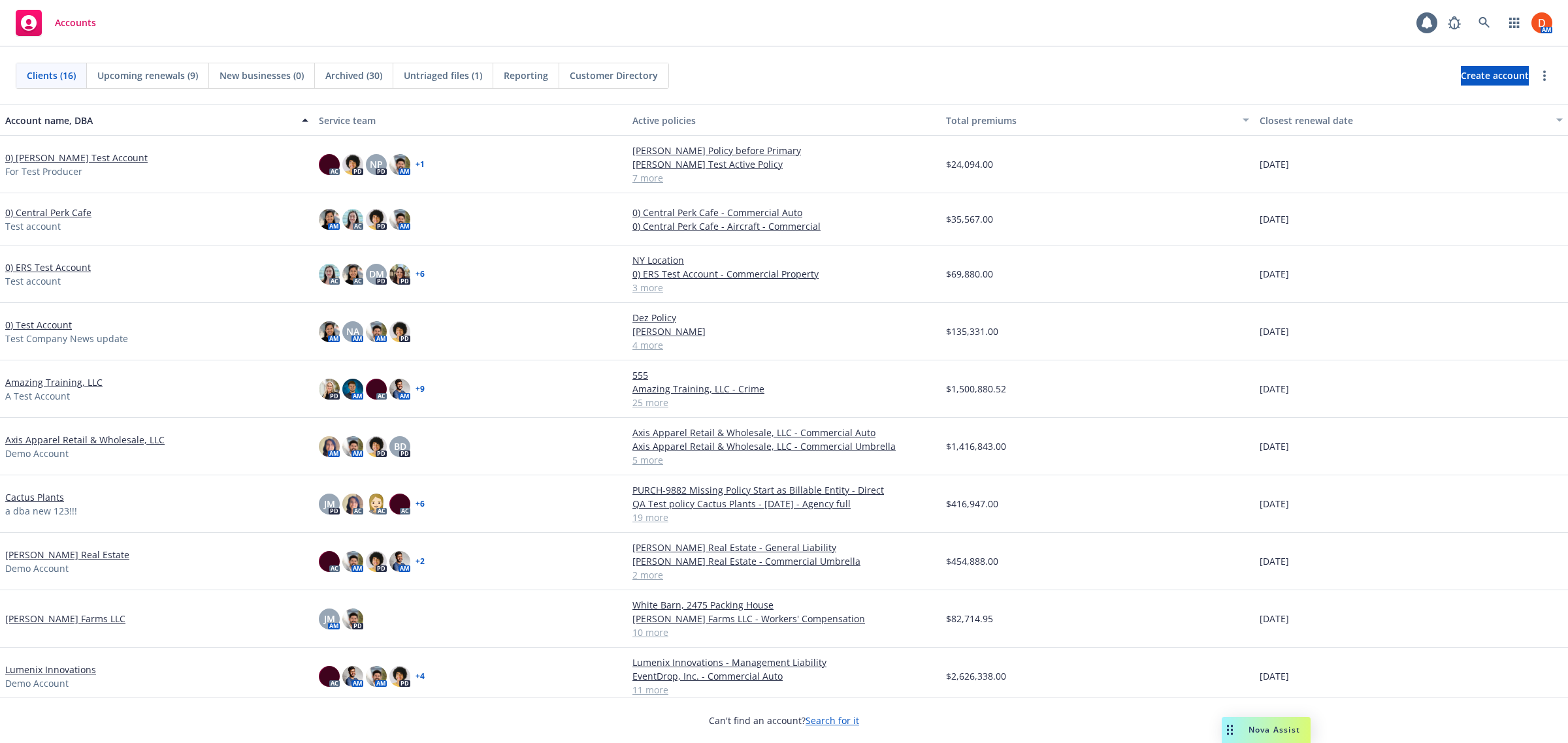
click at [1275, 742] on div "Nova Assist" at bounding box center [1266, 730] width 89 height 26
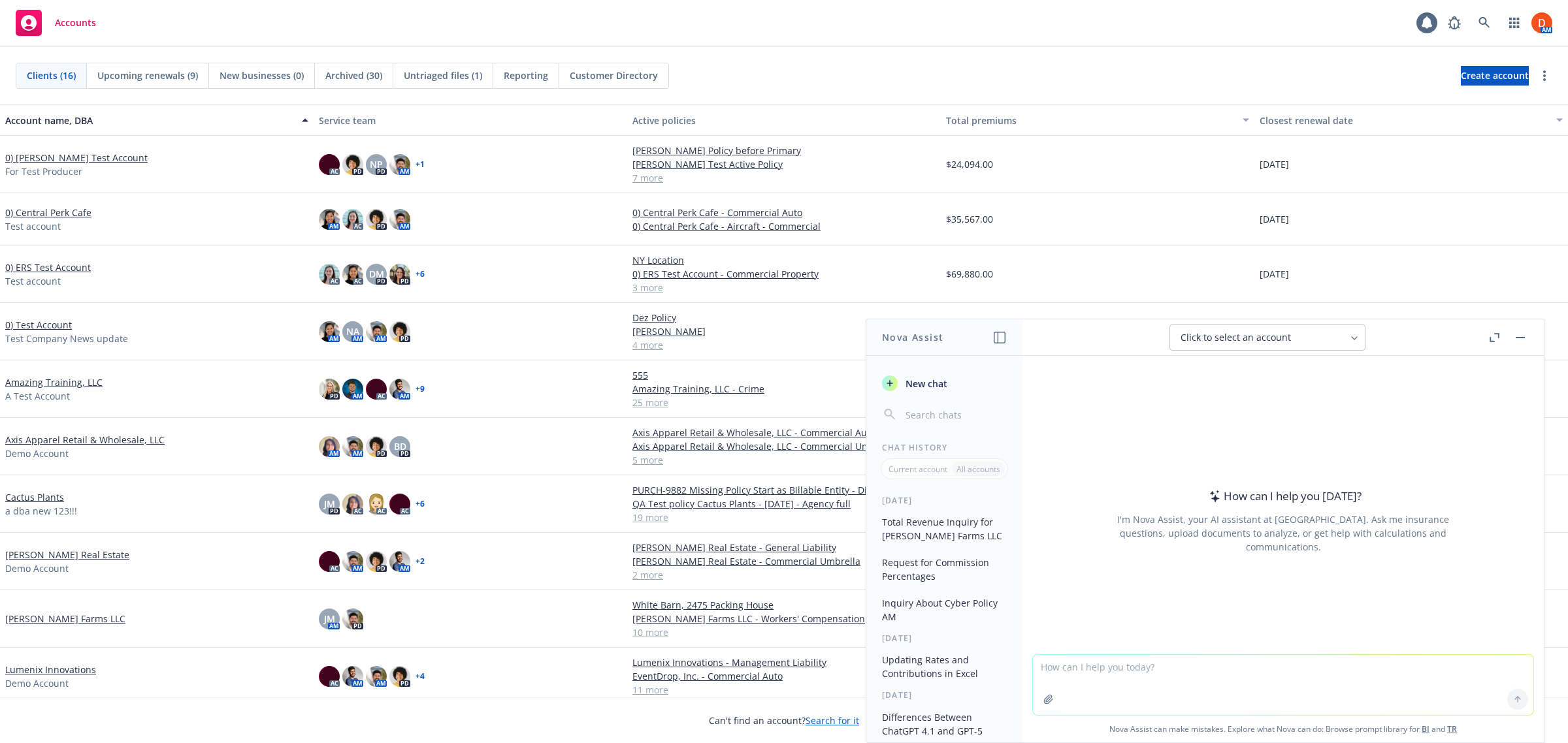
click at [1349, 334] on icon at bounding box center [1355, 339] width 11 height 11
click at [1409, 337] on div "Click to select an account" at bounding box center [1268, 337] width 438 height 26
click at [1524, 337] on icon "button" at bounding box center [1520, 337] width 9 height 1
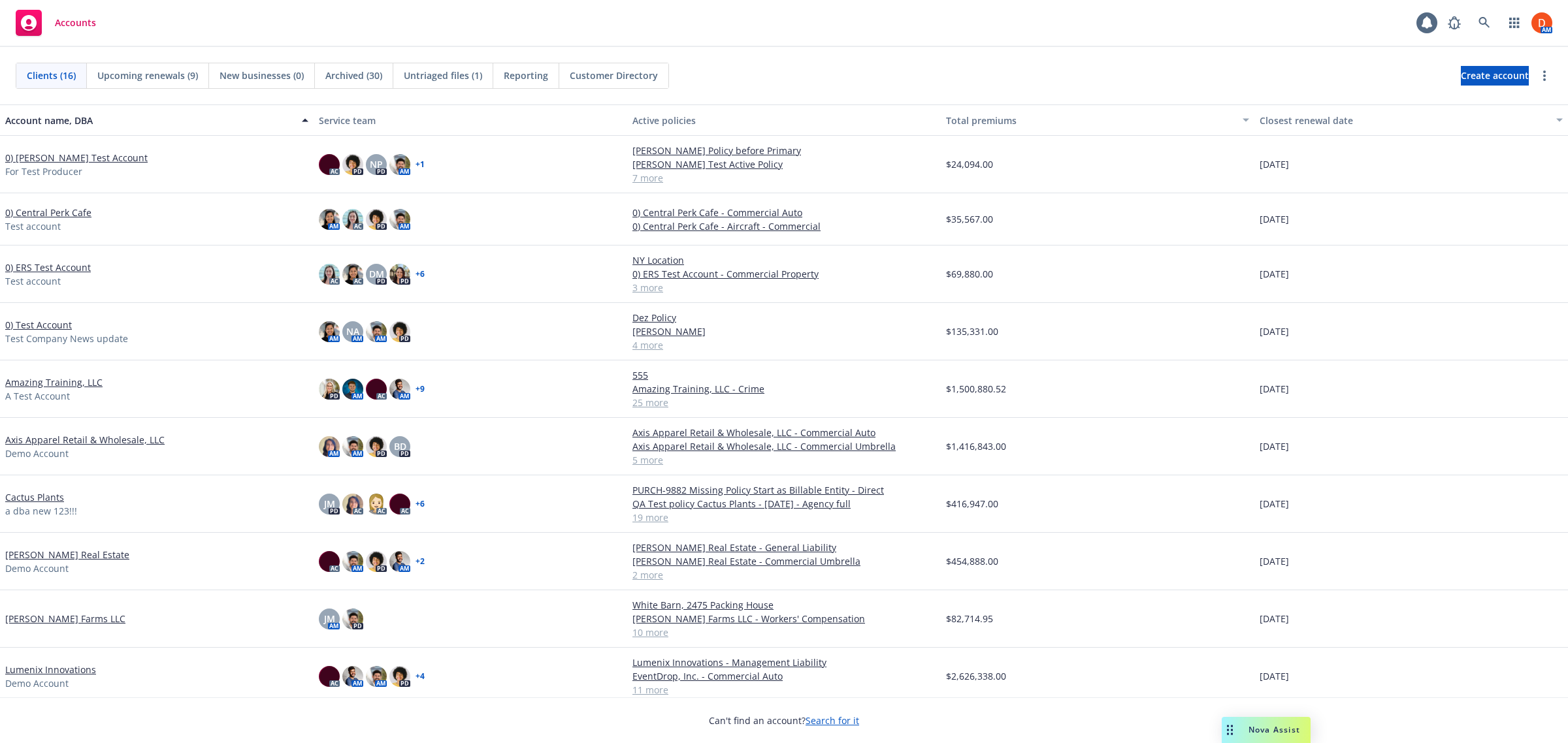
click at [1276, 727] on span "Nova Assist" at bounding box center [1274, 730] width 52 height 11
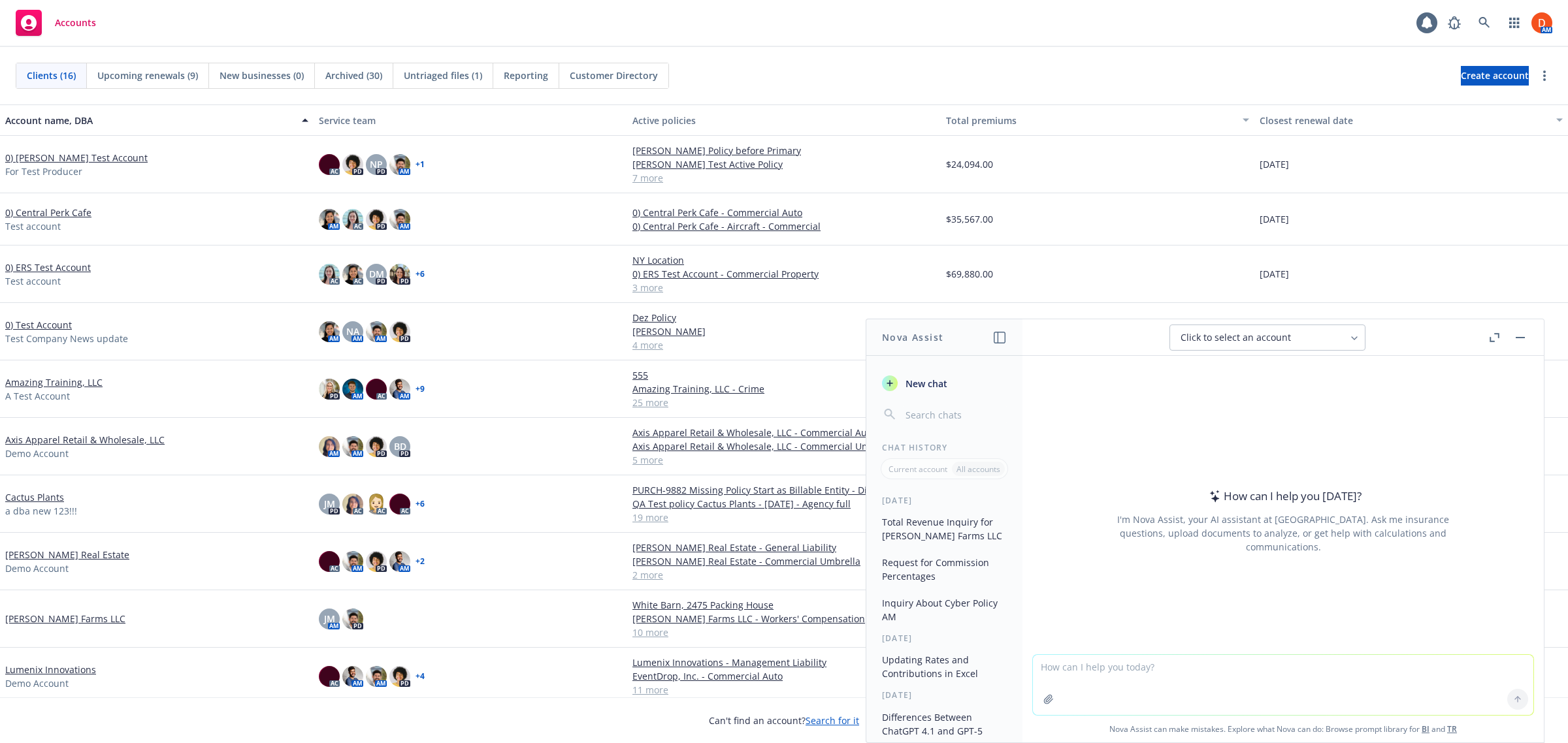
click at [1331, 338] on div "Click to select an account" at bounding box center [1260, 338] width 158 height 13
type input "bruno's test"
click at [1250, 400] on span "0) [PERSON_NAME] Test Account" at bounding box center [1239, 402] width 123 height 11
click at [1309, 338] on div "Account : 0) Bruno's Test Account" at bounding box center [1267, 337] width 153 height 11
click at [1337, 339] on div "Account : 0) Bruno's Test Account" at bounding box center [1268, 337] width 438 height 11
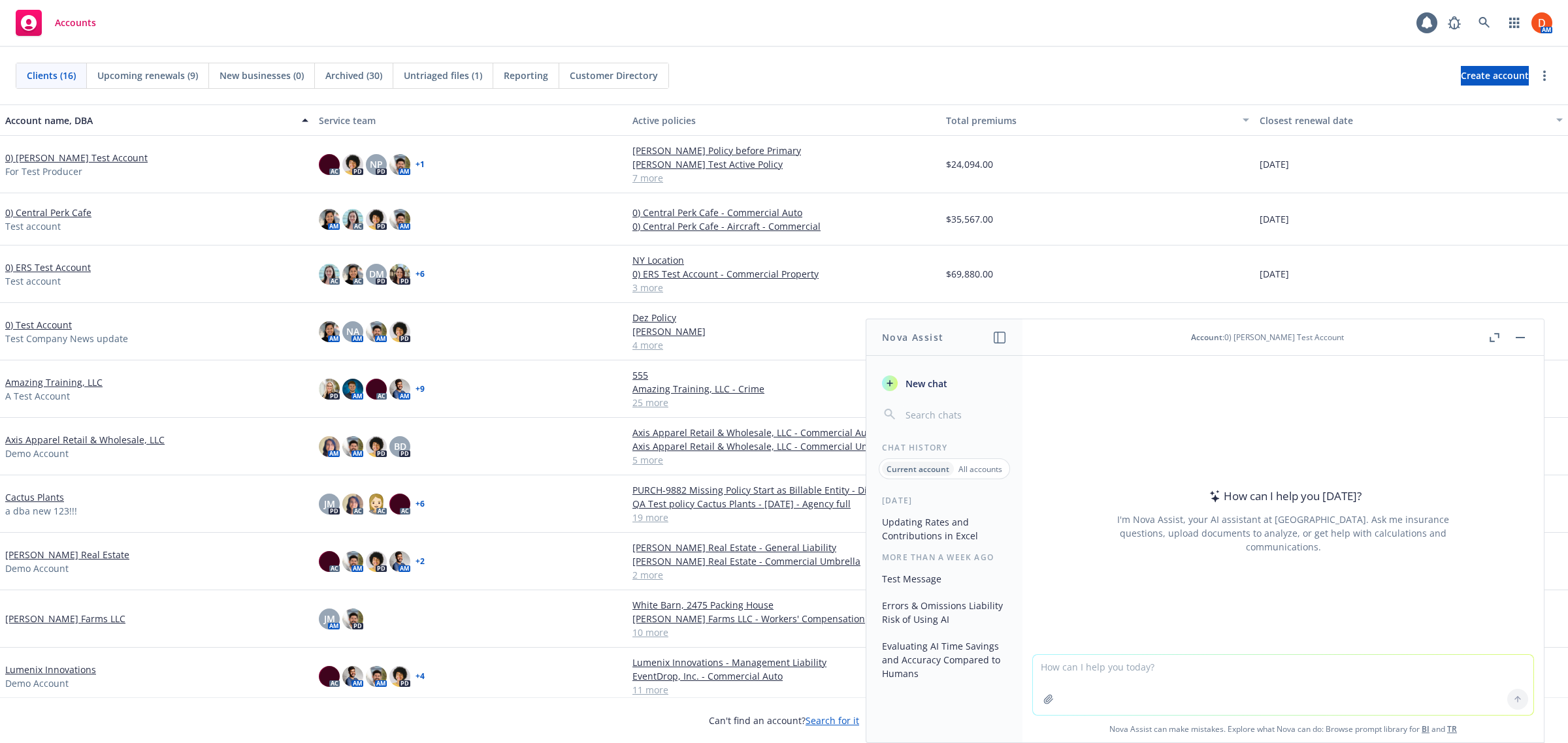
drag, startPoint x: 1324, startPoint y: 336, endPoint x: 1315, endPoint y: 336, distance: 9.0
click at [1323, 336] on div "Account : 0) Bruno's Test Account" at bounding box center [1267, 337] width 153 height 11
drag, startPoint x: 1294, startPoint y: 337, endPoint x: 1243, endPoint y: 343, distance: 51.4
click at [1288, 337] on div "Account : 0) Bruno's Test Account" at bounding box center [1267, 337] width 153 height 11
click at [1242, 343] on header "Account : 0) Bruno's Test Account" at bounding box center [1283, 337] width 521 height 36
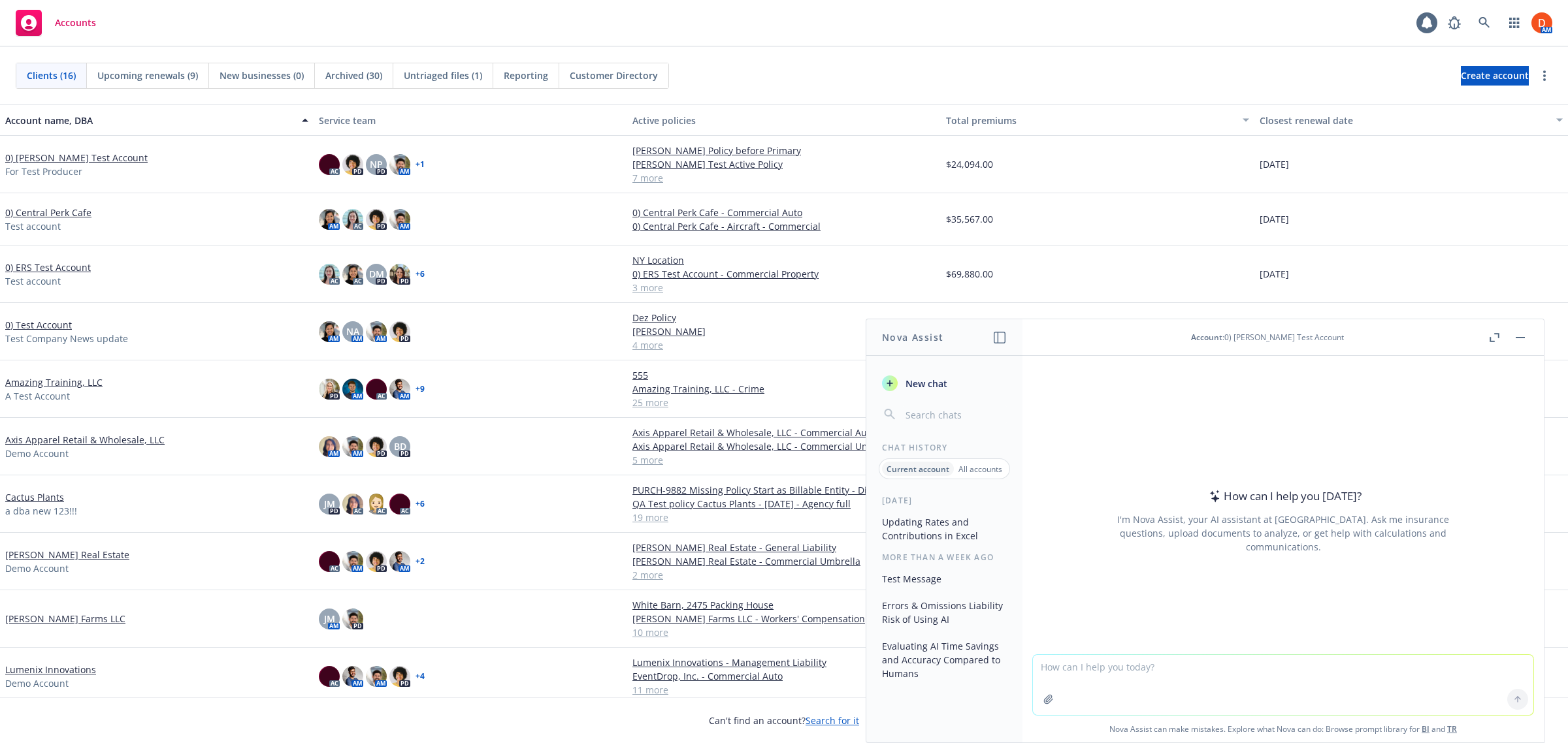
click at [1223, 343] on span "Account" at bounding box center [1206, 337] width 31 height 11
click at [1216, 333] on span "Account" at bounding box center [1206, 337] width 31 height 11
click at [1199, 340] on div "Account : 0) Bruno's Test Account" at bounding box center [1268, 337] width 438 height 11
drag, startPoint x: 1286, startPoint y: 336, endPoint x: 1340, endPoint y: 340, distance: 54.1
click at [1288, 338] on div "Account : 0) Bruno's Test Account" at bounding box center [1267, 337] width 153 height 11
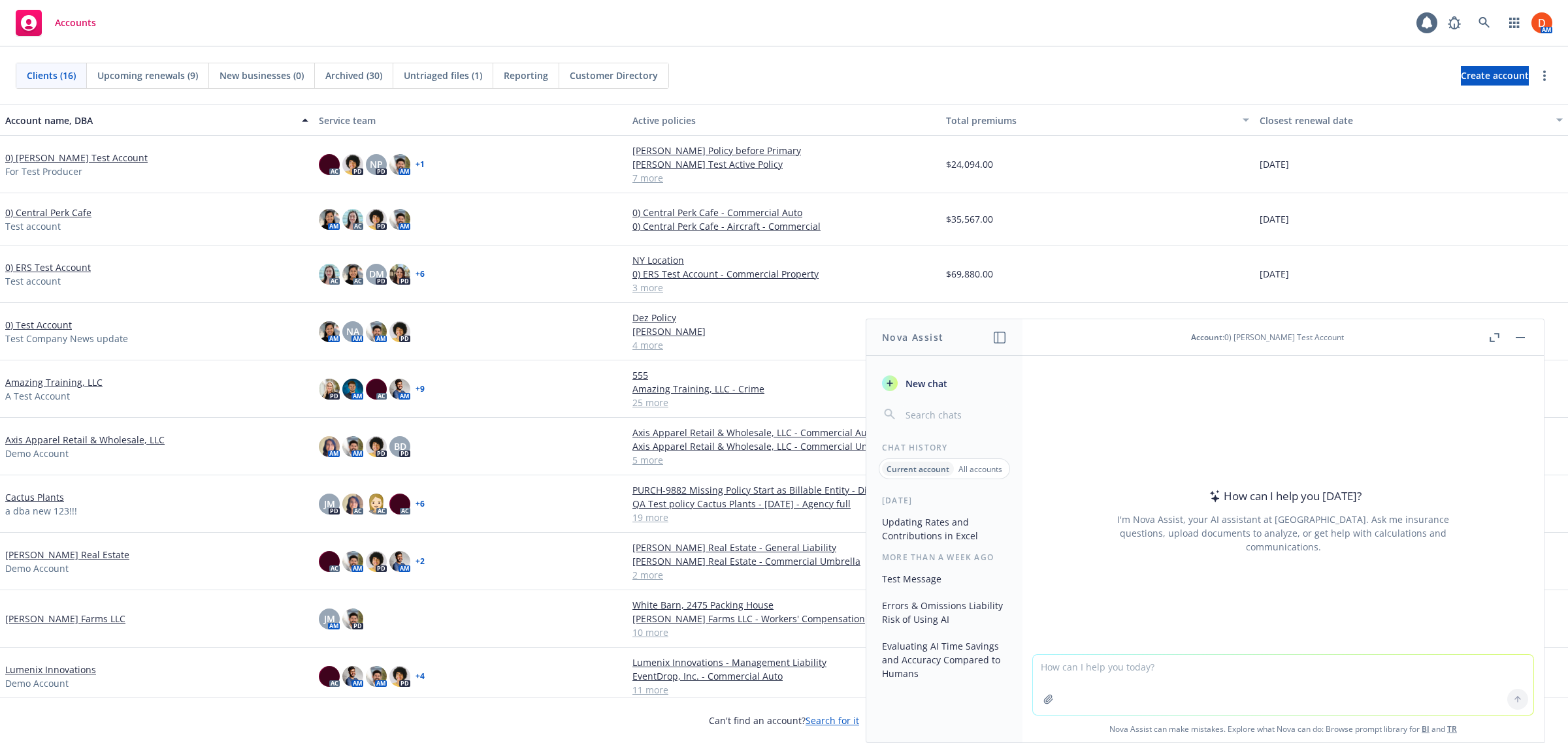
click at [1343, 343] on header "Account : 0) Bruno's Test Account" at bounding box center [1283, 337] width 521 height 36
click at [1333, 335] on div "Account : 0) Bruno's Test Account" at bounding box center [1268, 337] width 438 height 11
click at [1485, 28] on icon at bounding box center [1484, 23] width 12 height 12
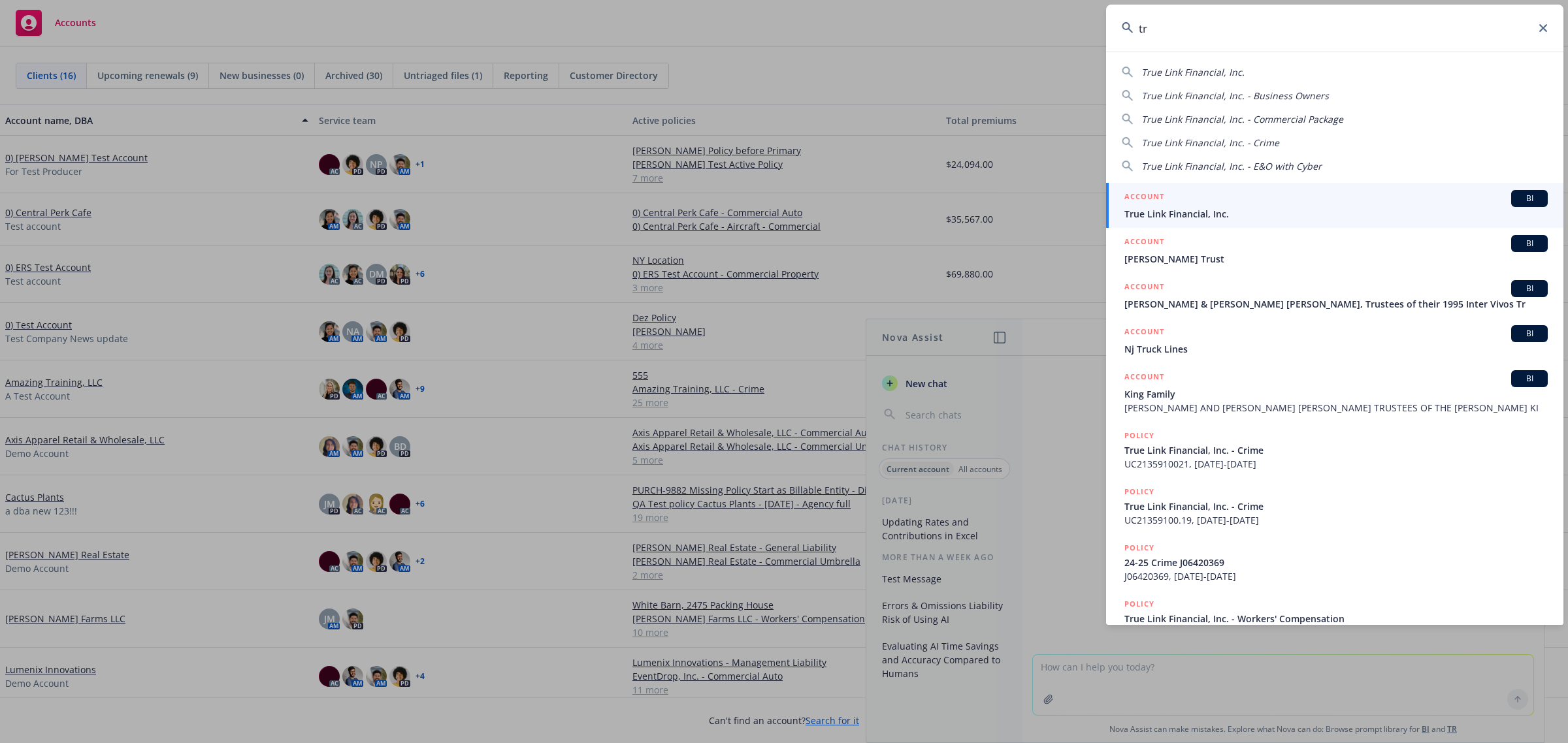
type input "t"
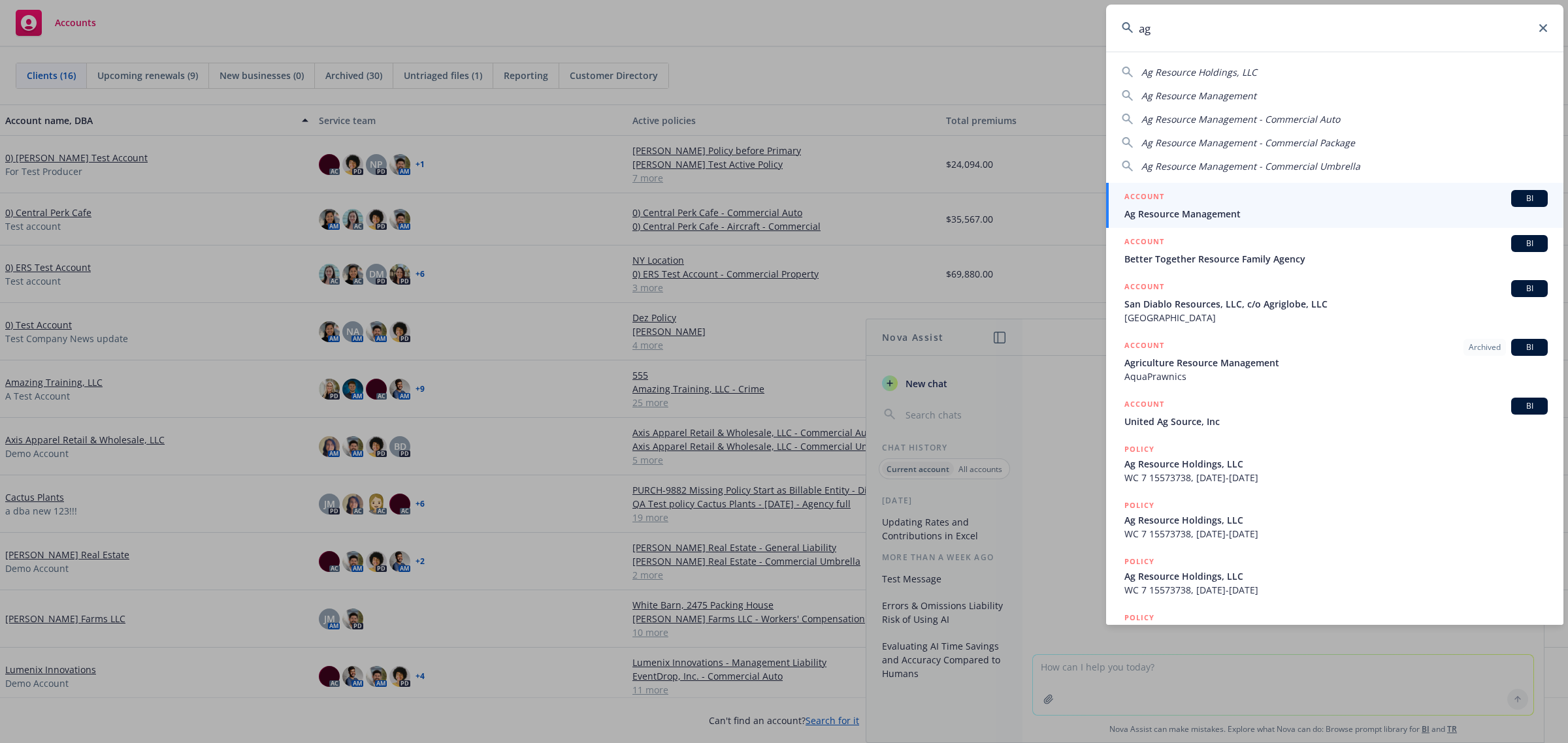
type input "a"
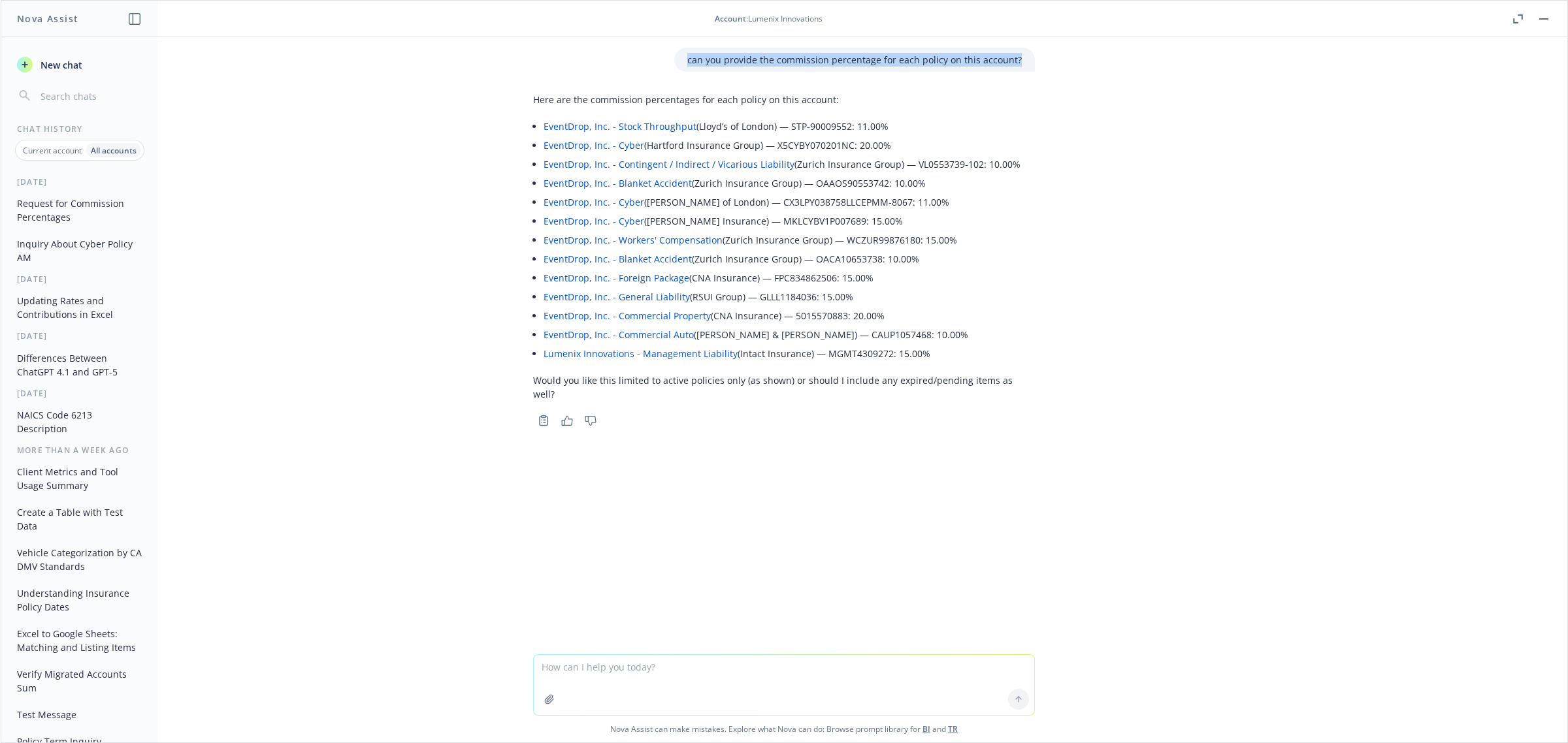
scroll to position [174, 0]
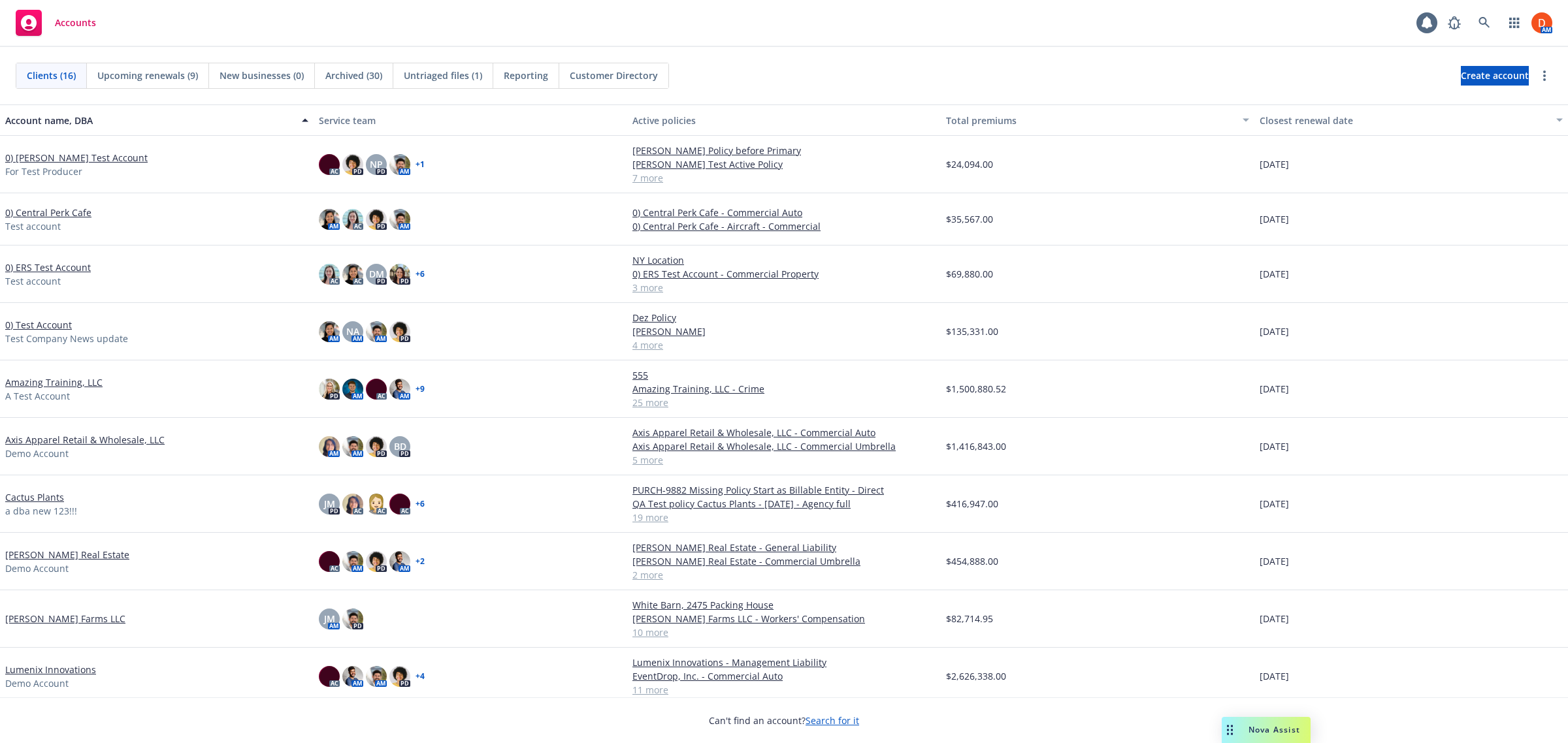
click at [1232, 726] on icon "Drag to move" at bounding box center [1230, 730] width 6 height 11
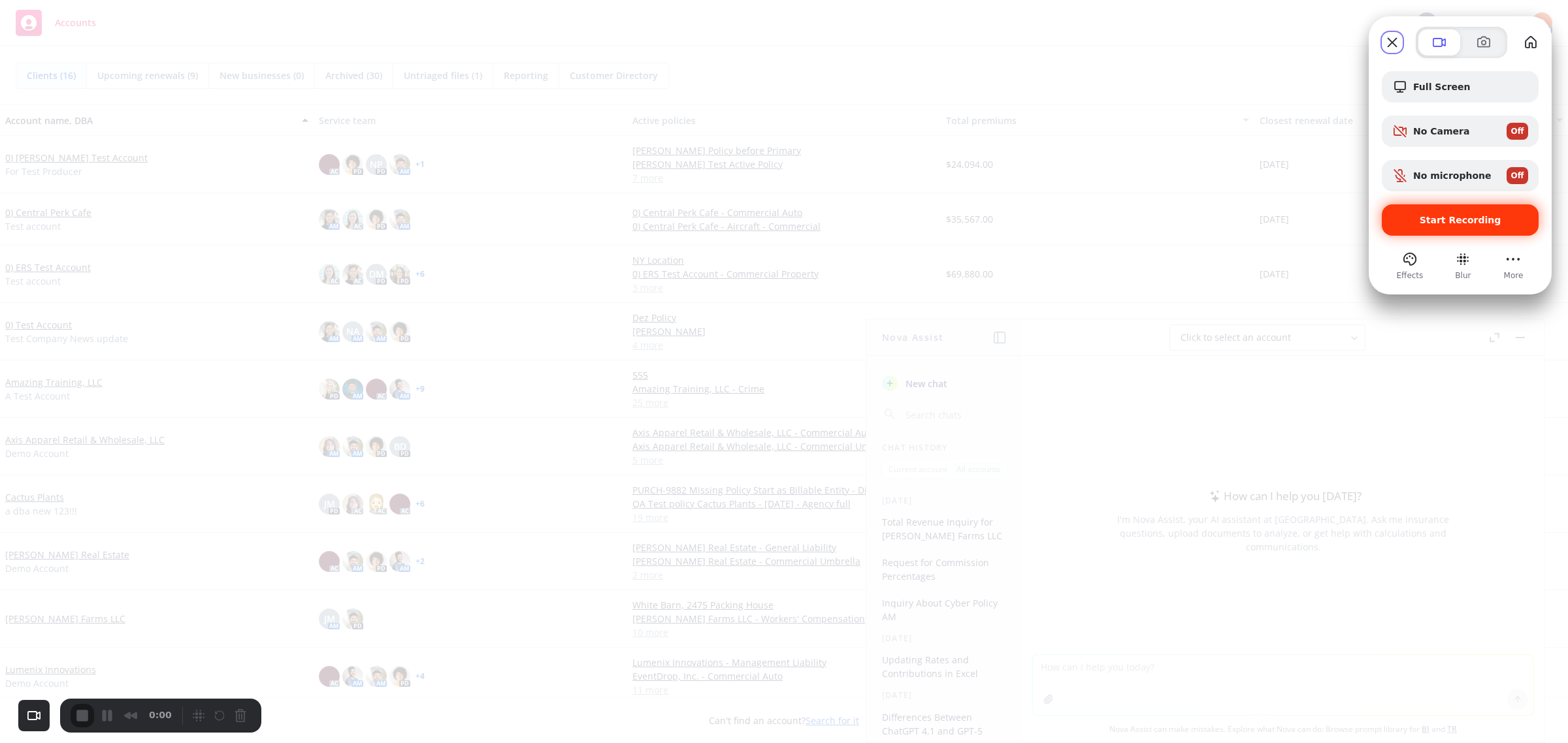
click at [1484, 222] on span "Start Recording" at bounding box center [1460, 220] width 82 height 11
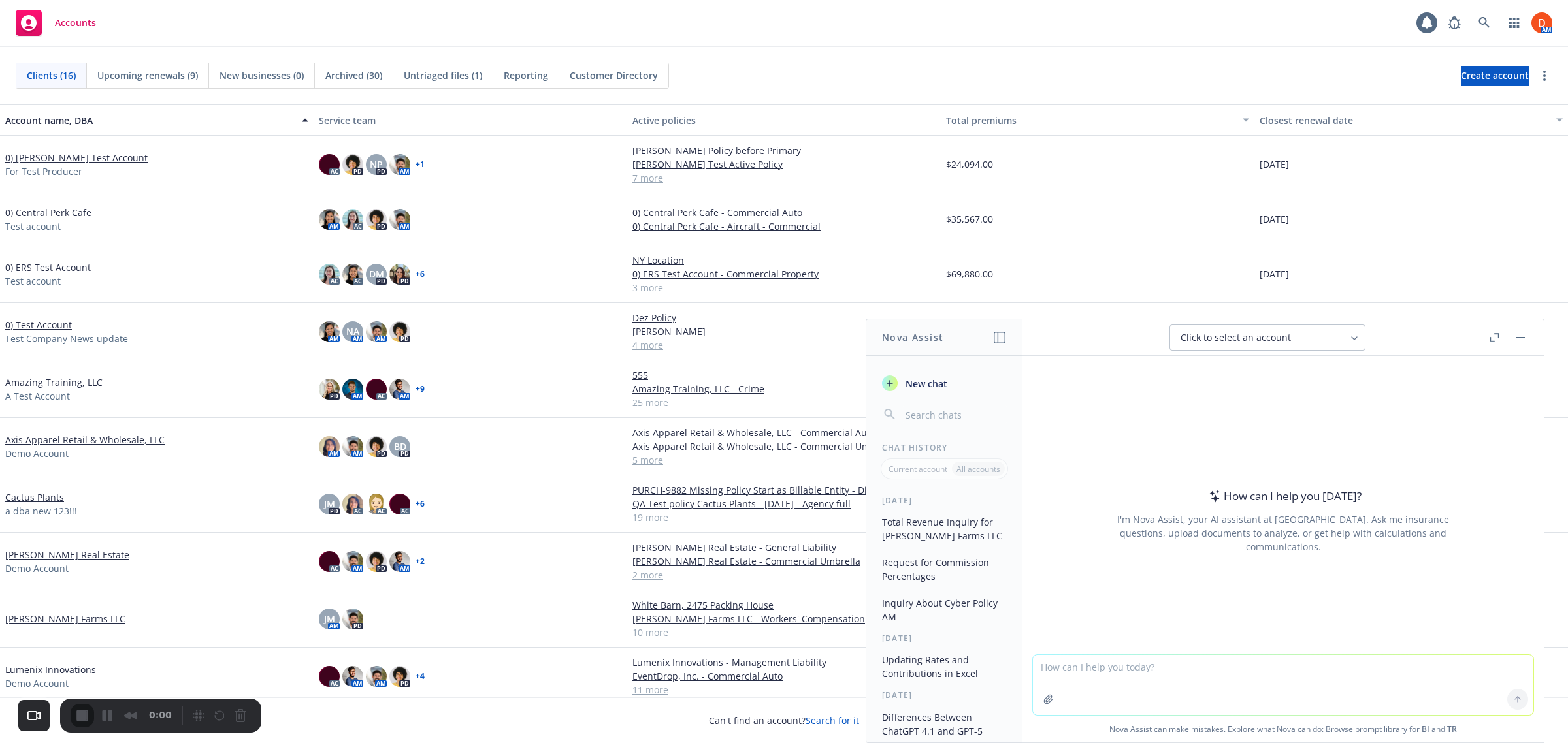
click at [1298, 347] on button "Click to select an account" at bounding box center [1268, 337] width 196 height 26
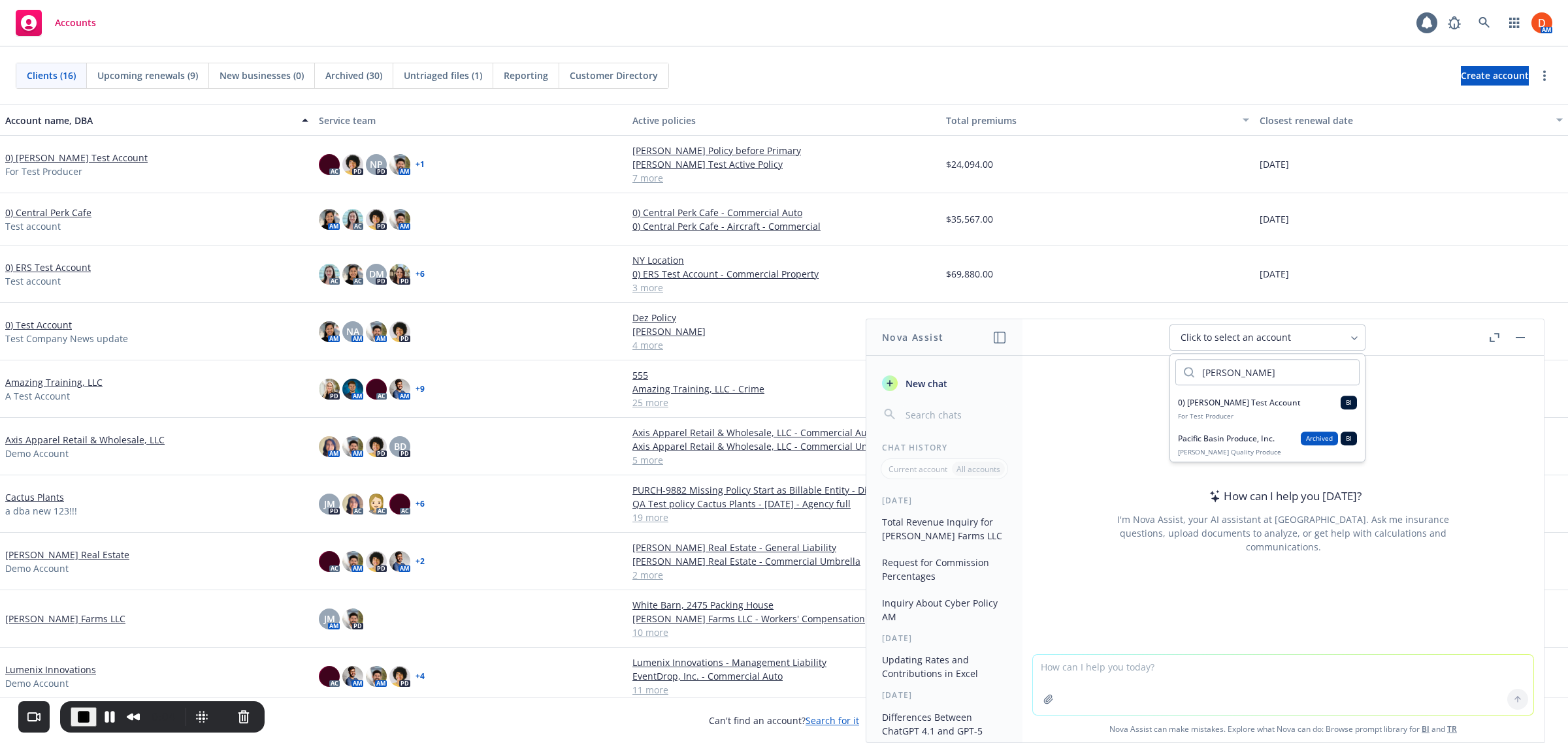
type input "[PERSON_NAME]"
click at [1222, 413] on div "For Test Producer" at bounding box center [1268, 417] width 179 height 9
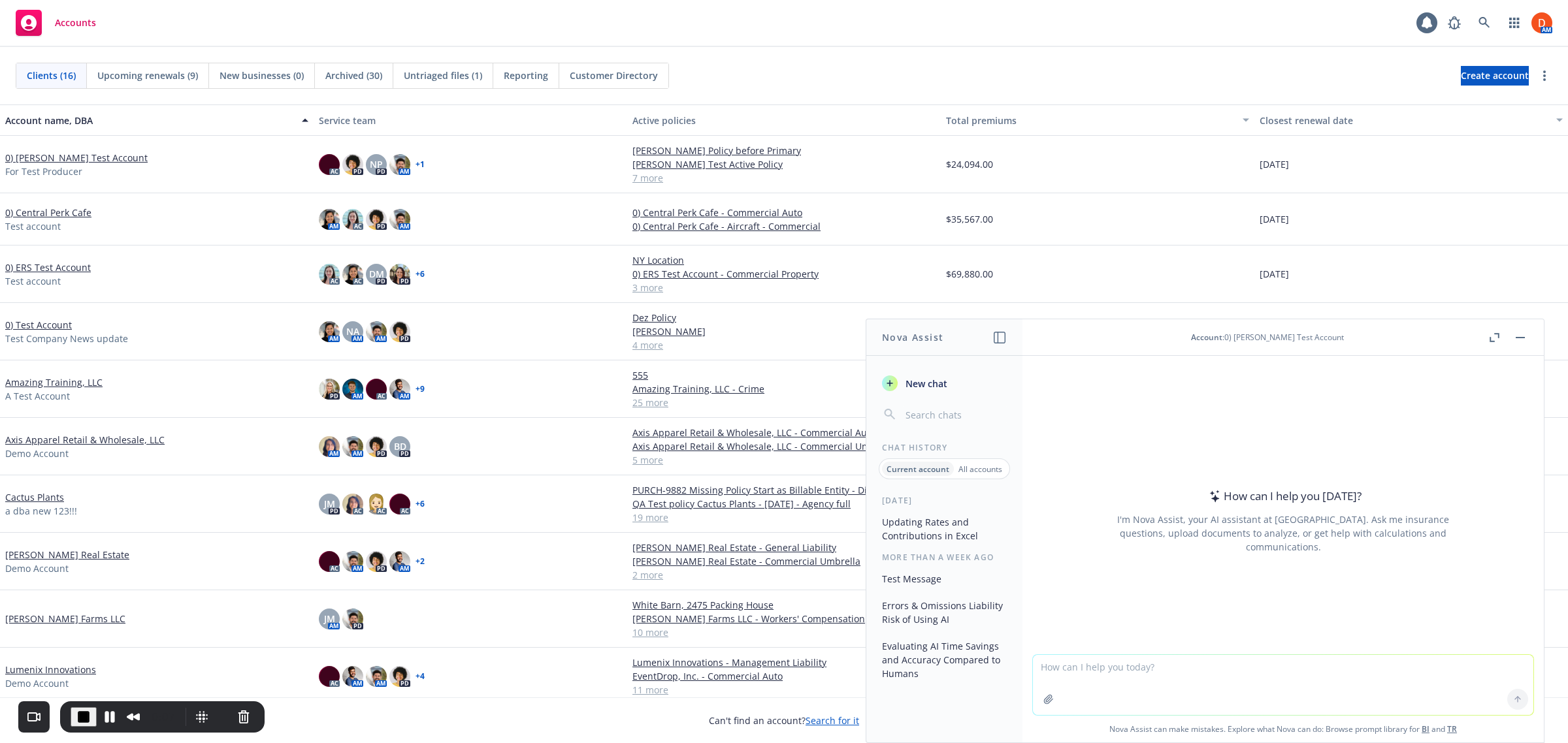
click at [1184, 671] on textarea at bounding box center [1283, 685] width 501 height 60
type textarea "some chat"
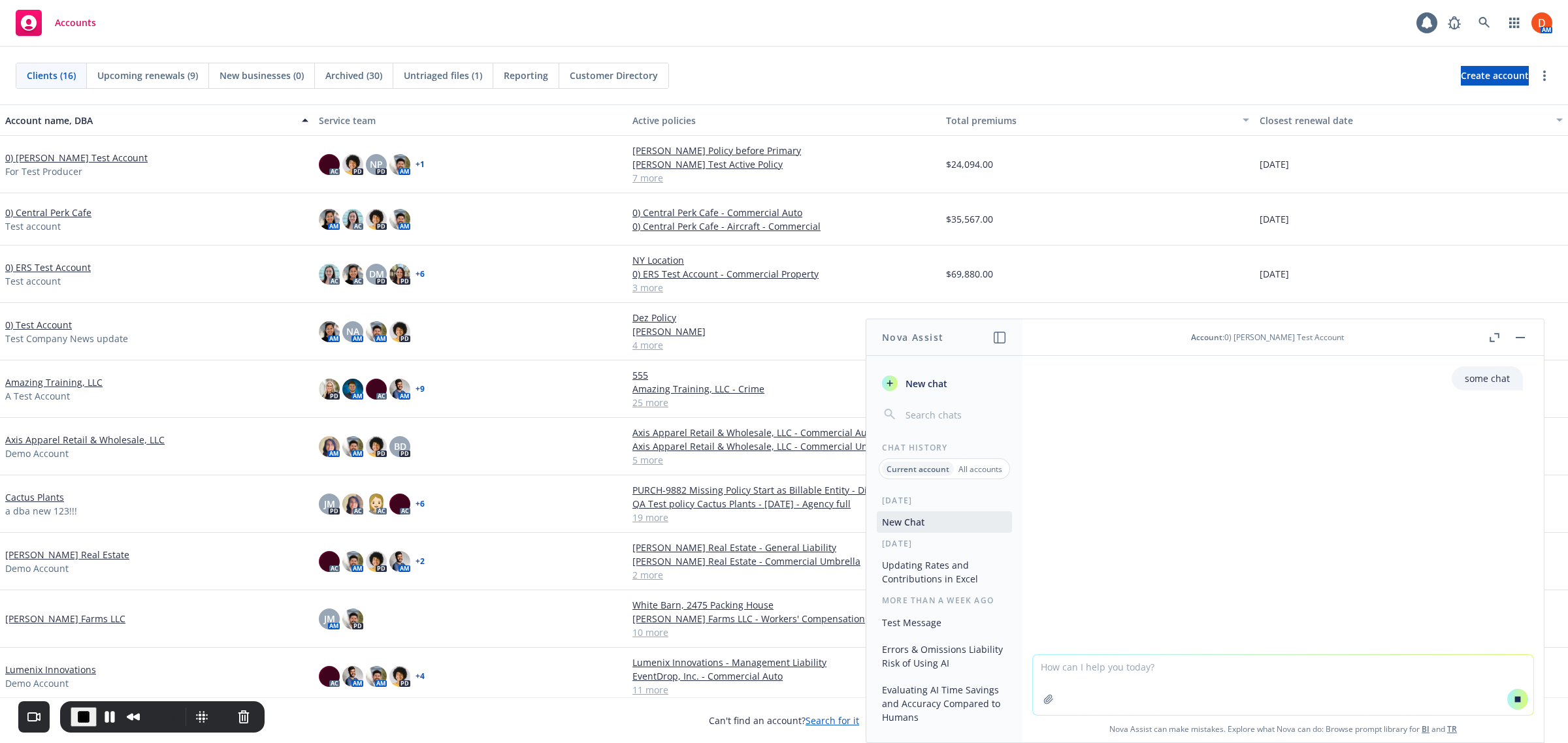
click at [912, 386] on span "New chat" at bounding box center [925, 384] width 44 height 14
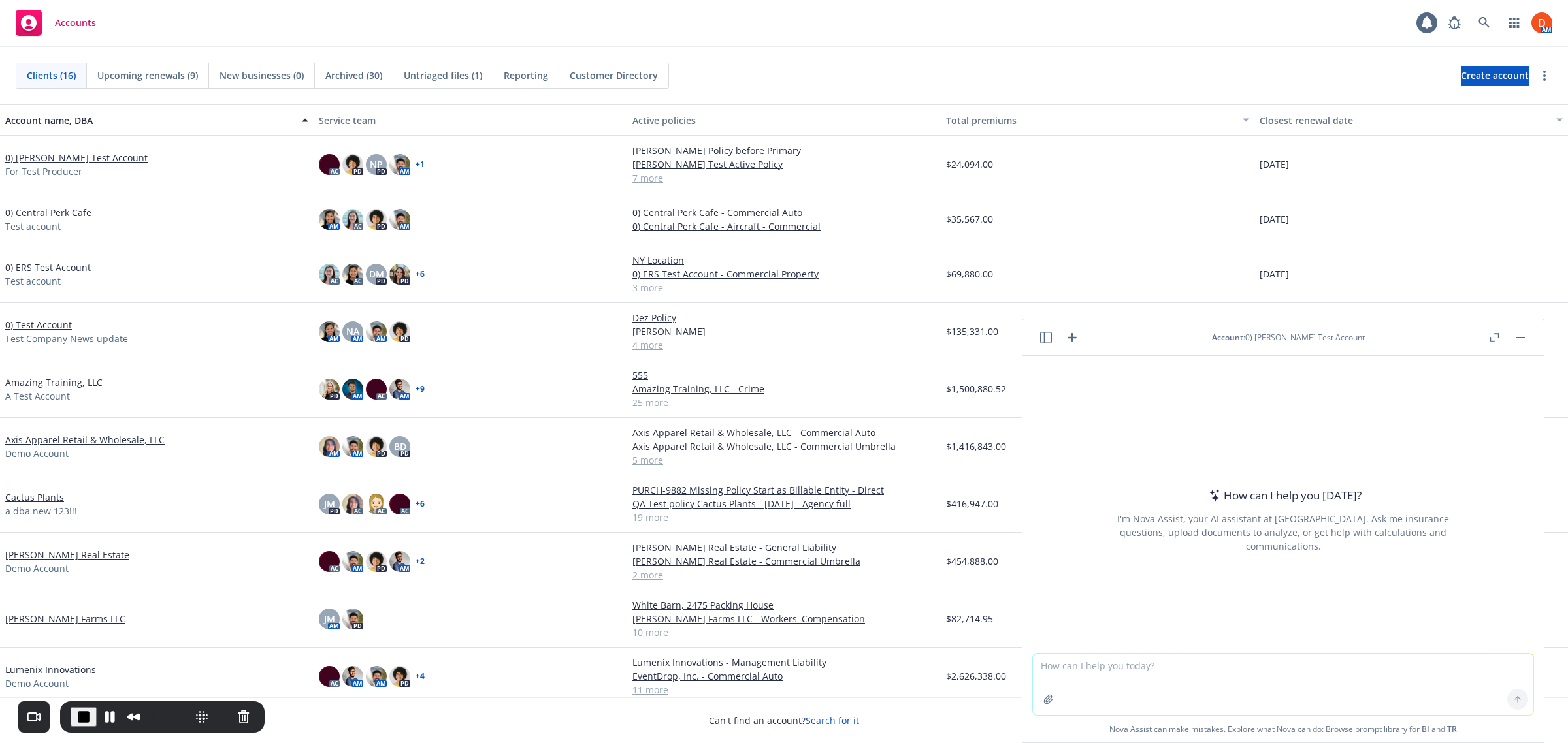
click at [1281, 346] on header "Account : 0) [PERSON_NAME] Test Account" at bounding box center [1283, 337] width 521 height 36
click at [1284, 338] on div "Account : 0) [PERSON_NAME] Test Account" at bounding box center [1288, 337] width 153 height 11
click at [1301, 335] on div "Account : 0) [PERSON_NAME] Test Account" at bounding box center [1288, 337] width 153 height 11
click at [1124, 673] on textarea at bounding box center [1283, 684] width 501 height 62
type textarea "still same context"
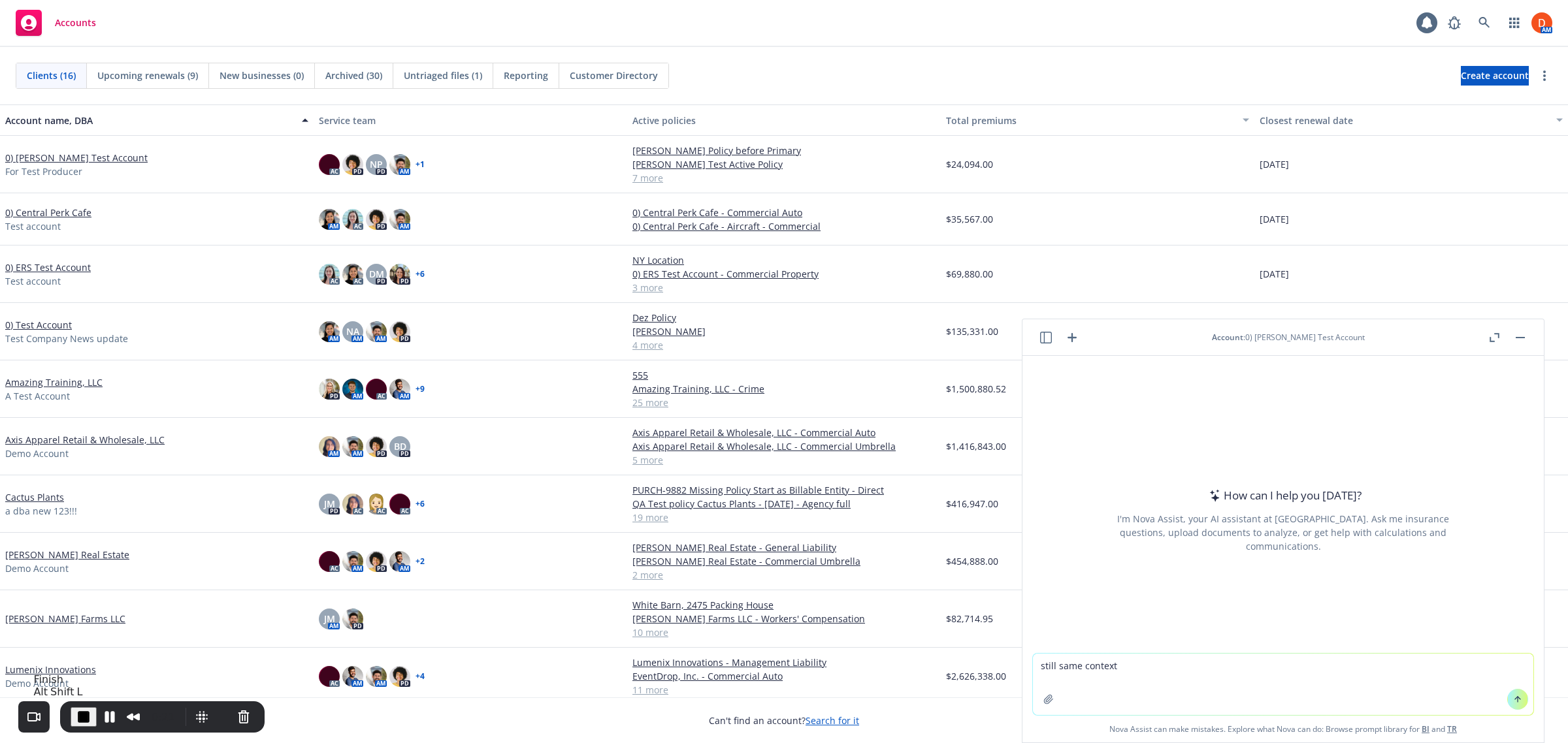
click at [78, 717] on span "End Recording" at bounding box center [84, 717] width 16 height 16
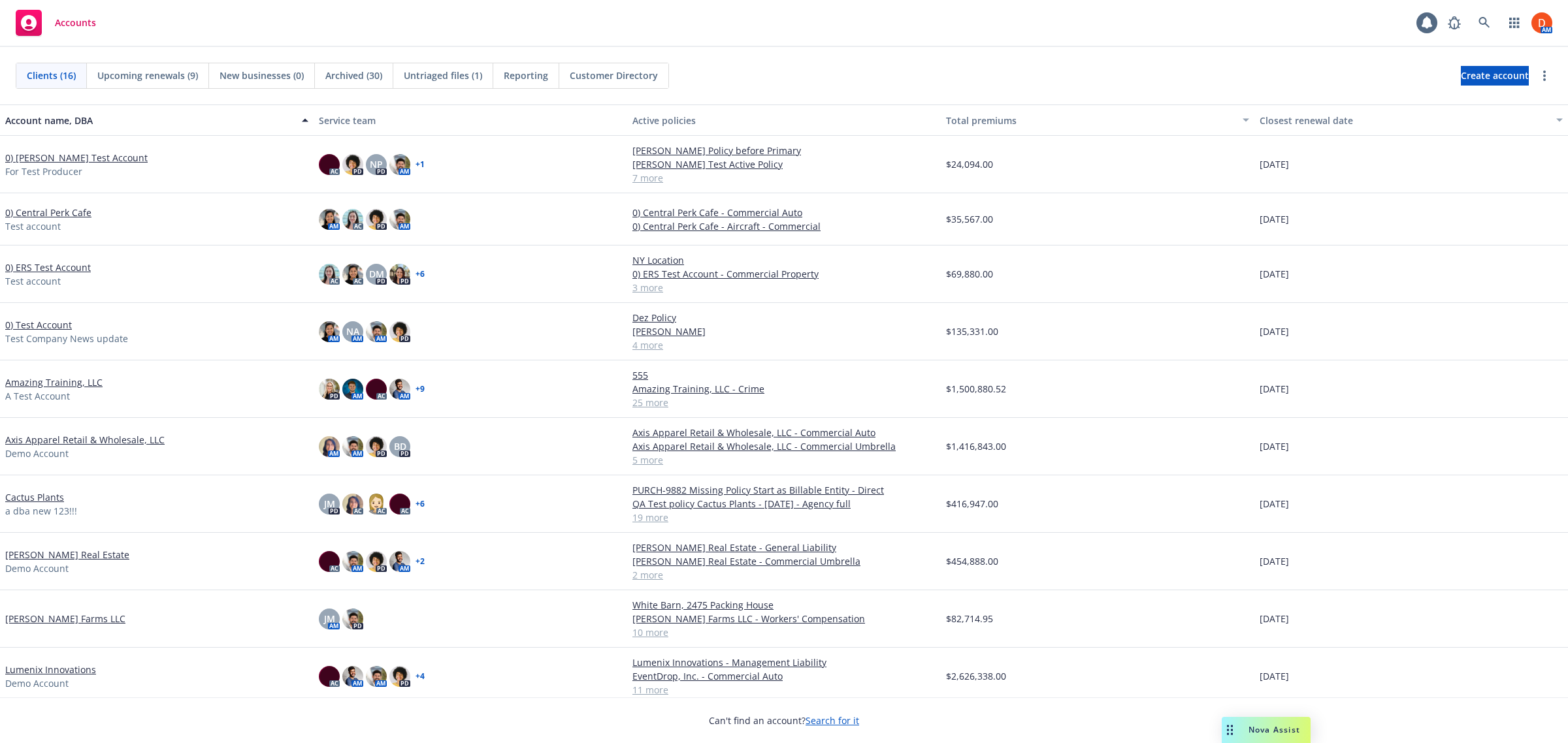
click at [1262, 733] on span "Nova Assist" at bounding box center [1274, 730] width 52 height 11
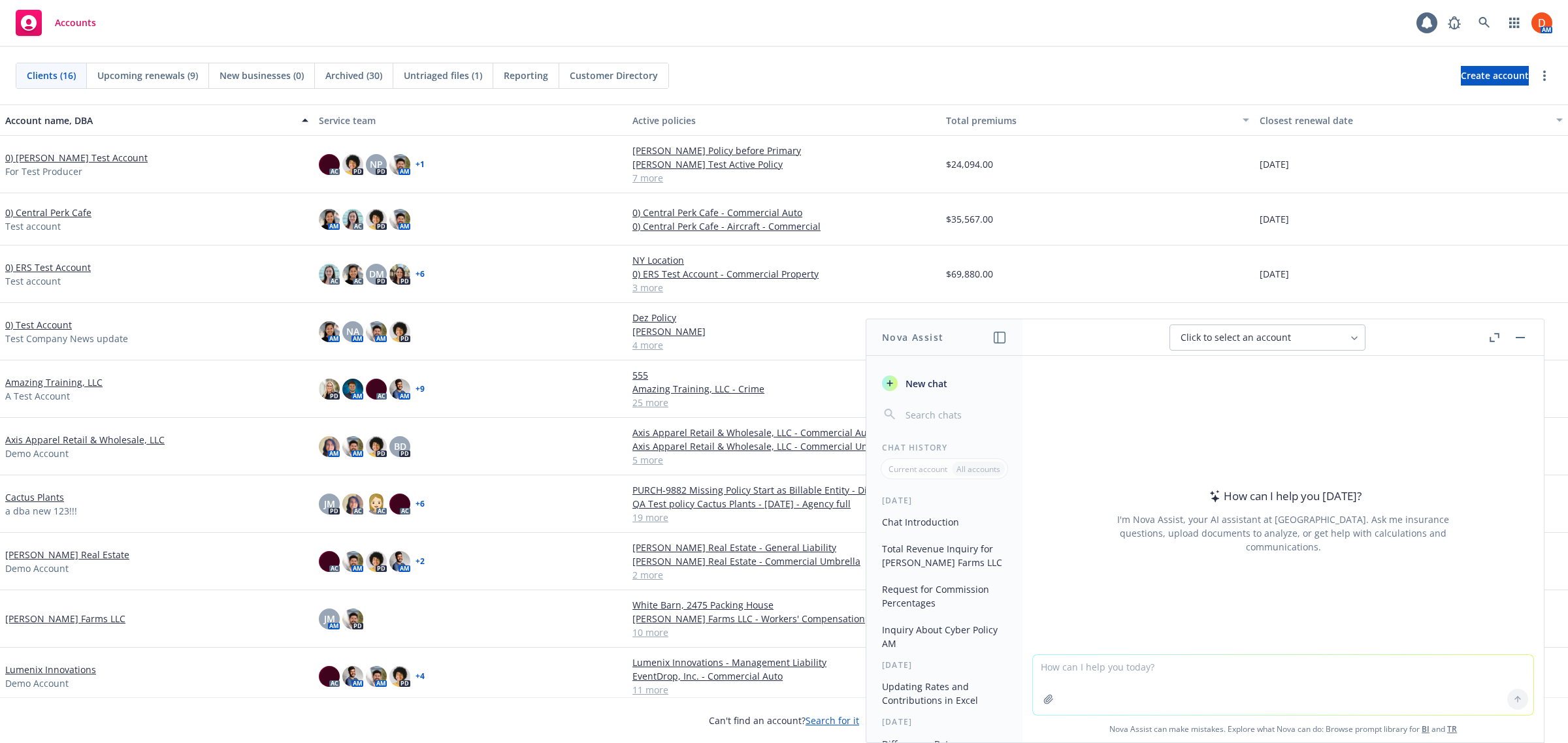
click at [931, 388] on span "New chat" at bounding box center [925, 384] width 44 height 14
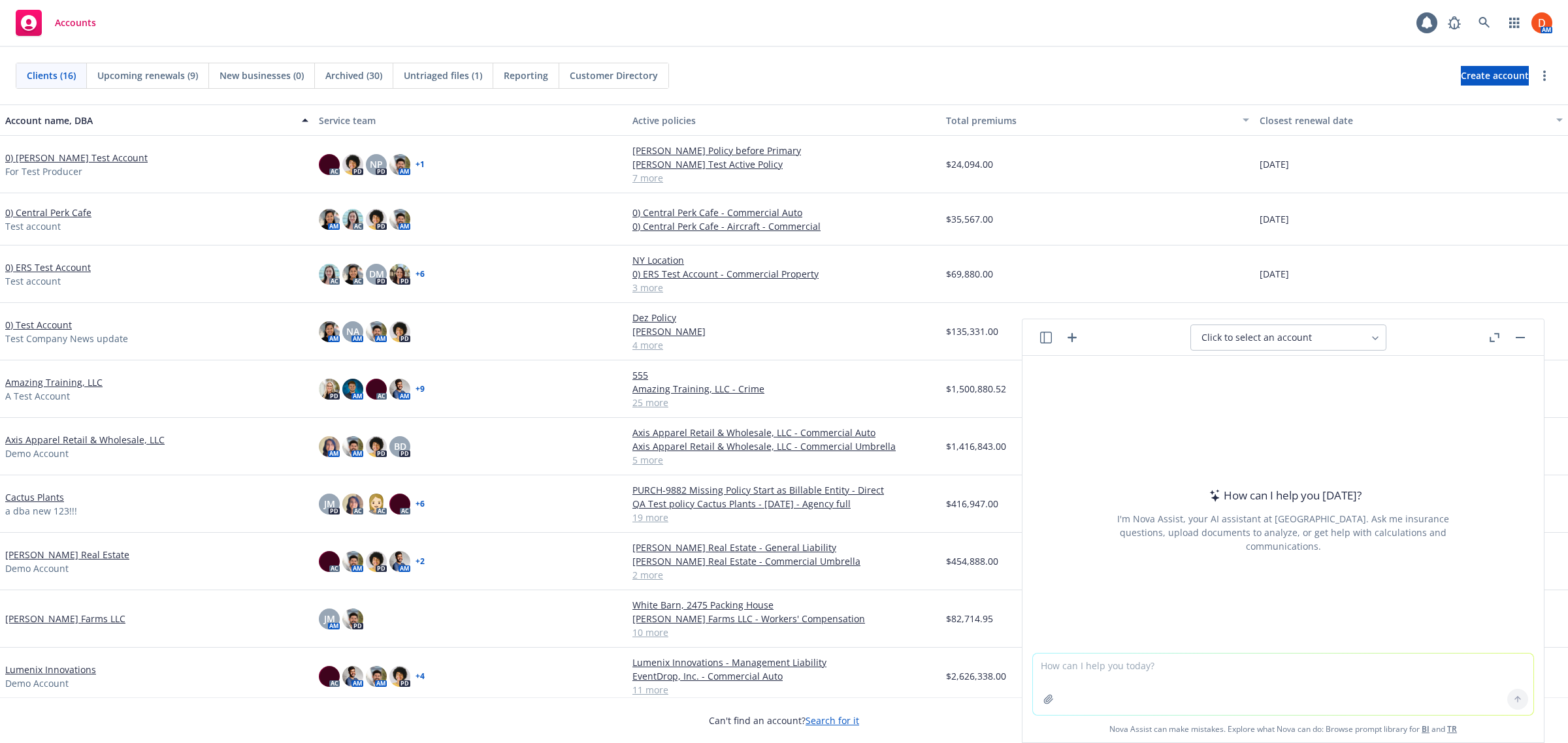
click at [1043, 337] on icon "button" at bounding box center [1046, 338] width 12 height 12
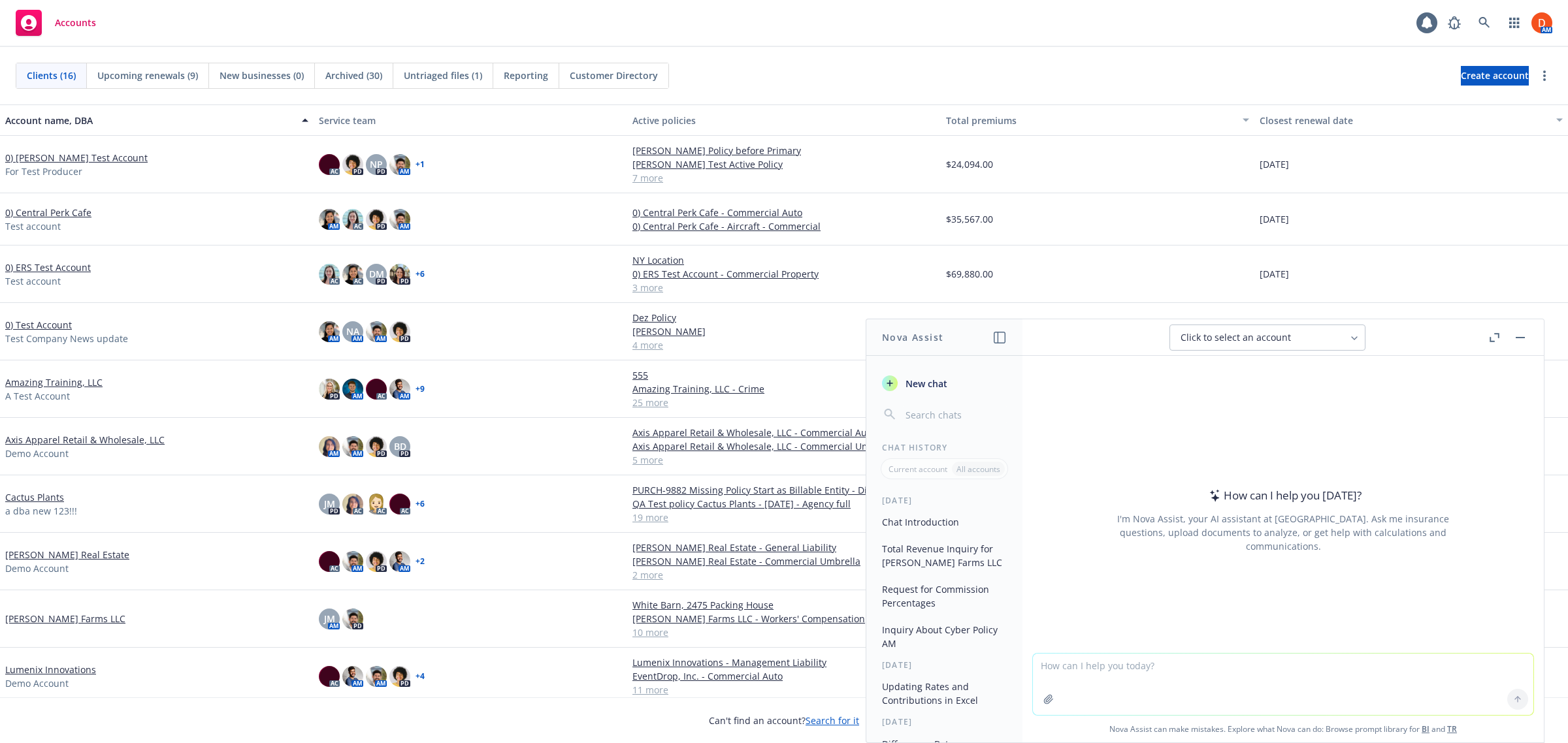
click at [952, 529] on button "Chat Introduction" at bounding box center [944, 522] width 135 height 22
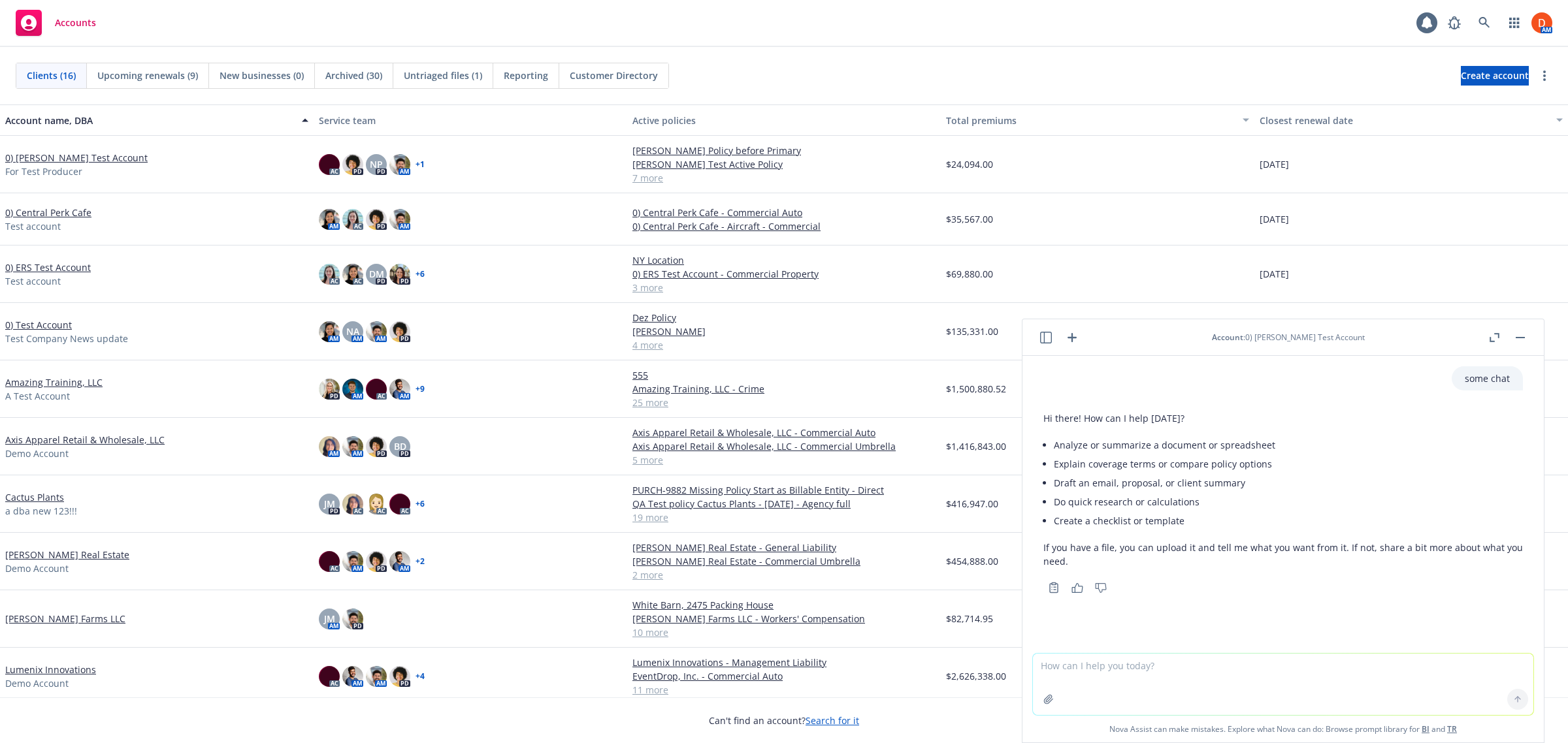
click at [1520, 339] on button "button" at bounding box center [1520, 338] width 16 height 16
